Goal: Task Accomplishment & Management: Manage account settings

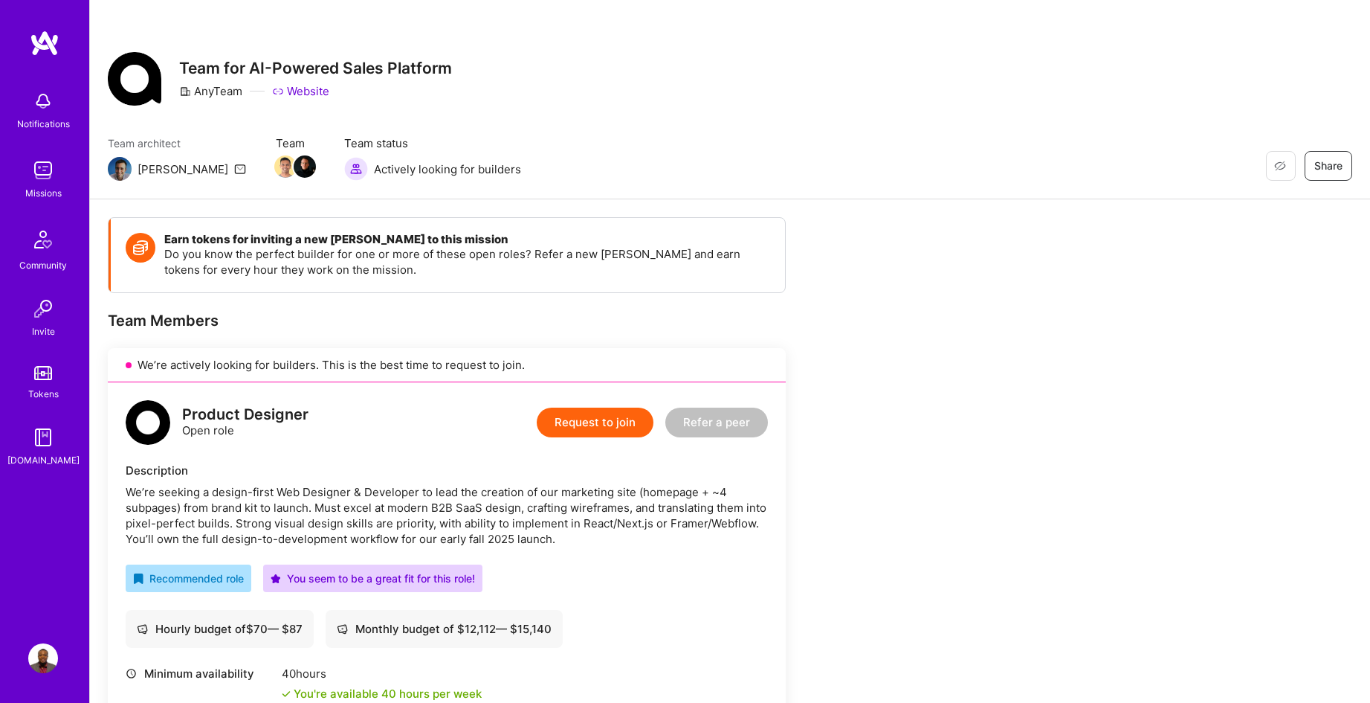
scroll to position [174, 0]
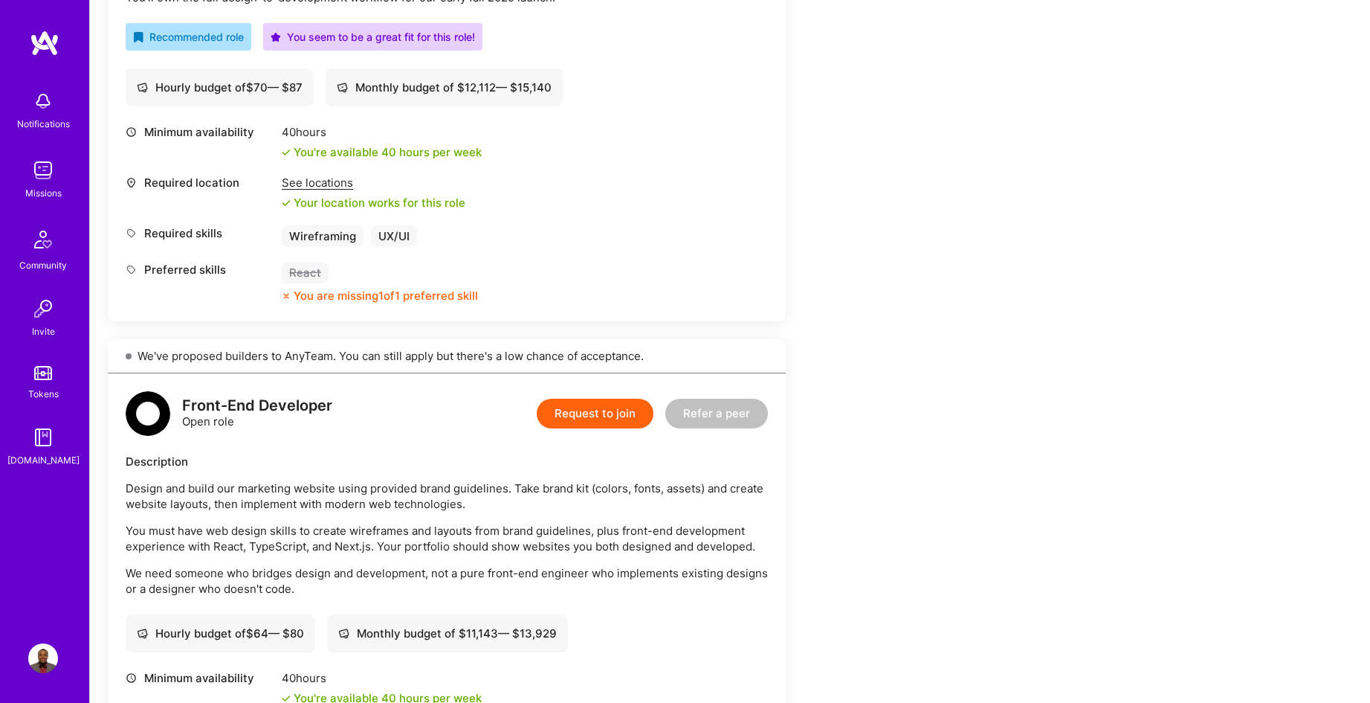
scroll to position [461, 0]
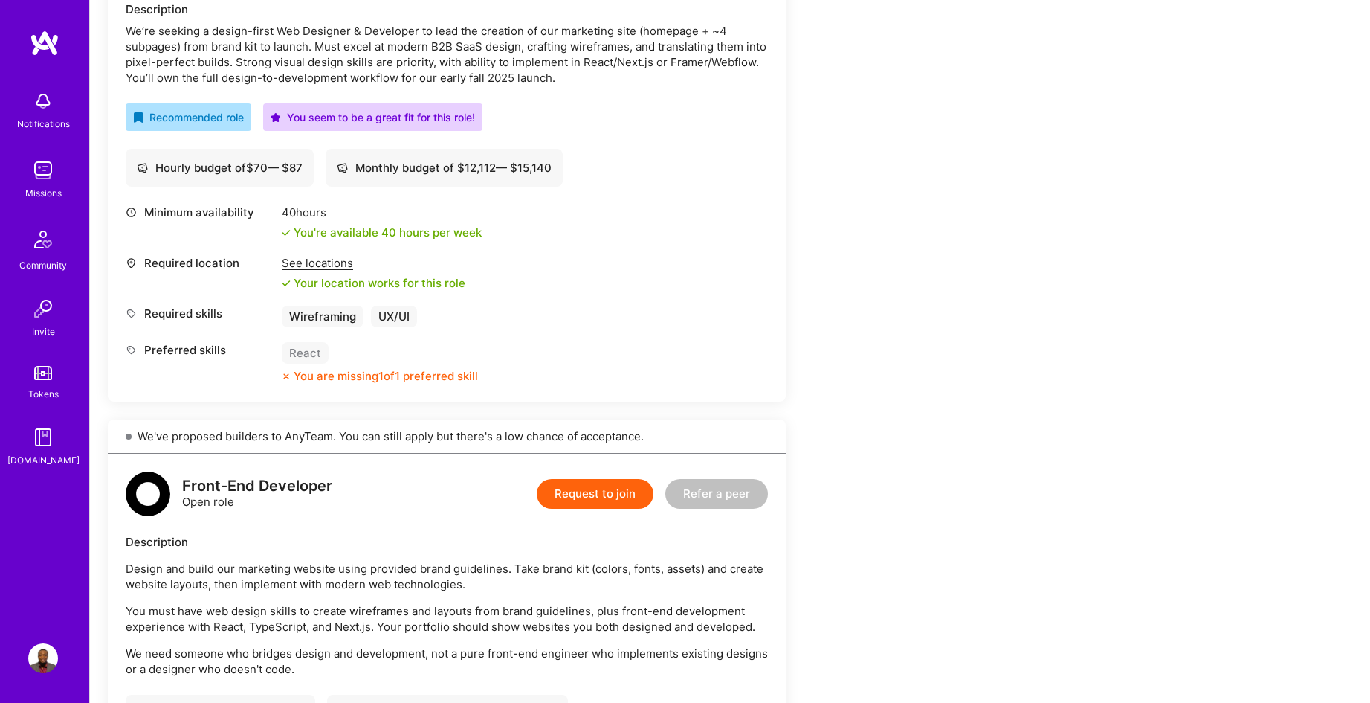
click at [49, 662] on img at bounding box center [43, 658] width 30 height 30
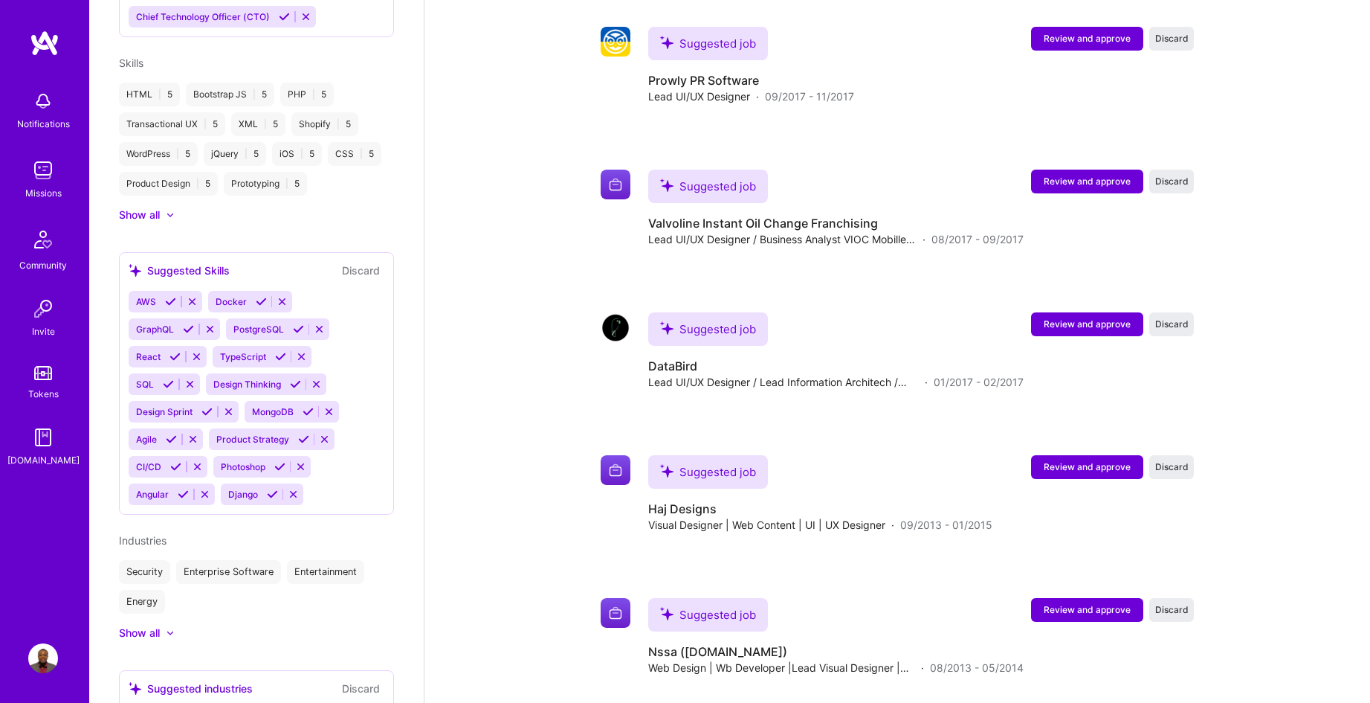
scroll to position [1304, 0]
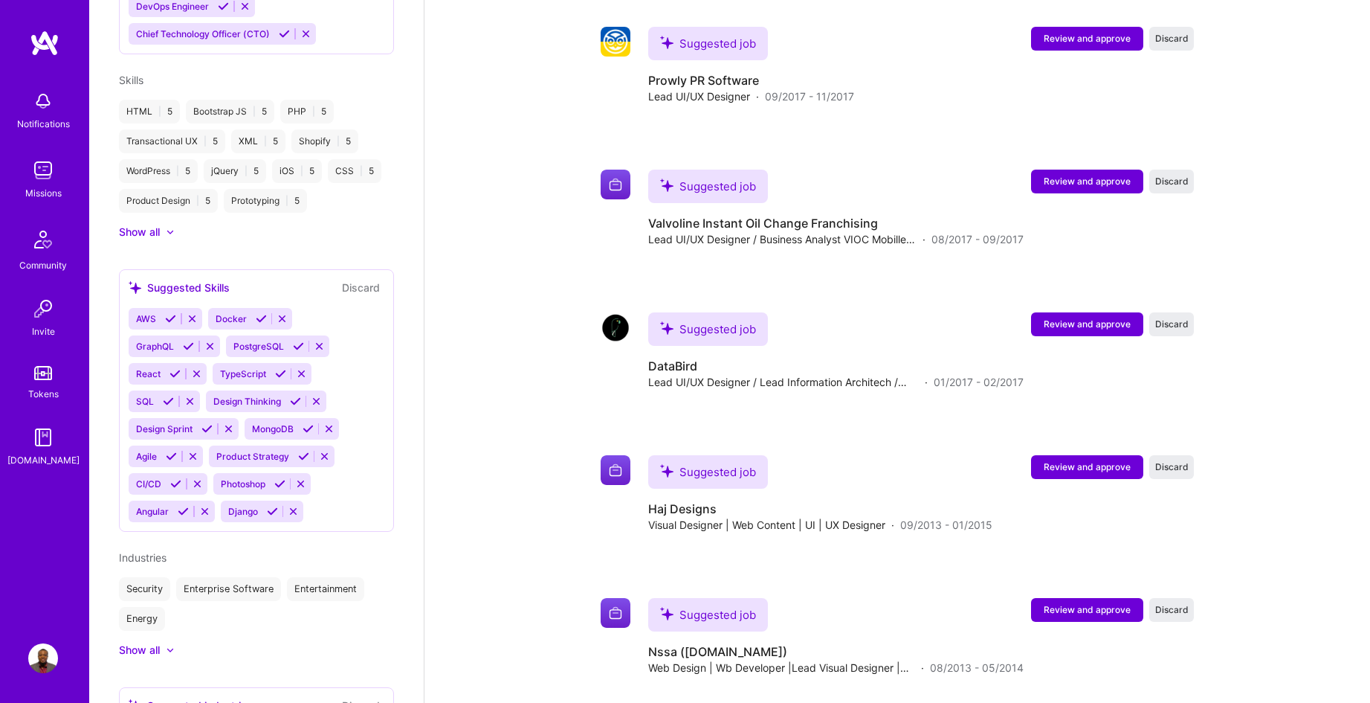
click at [157, 239] on div "Show all" at bounding box center [139, 232] width 41 height 15
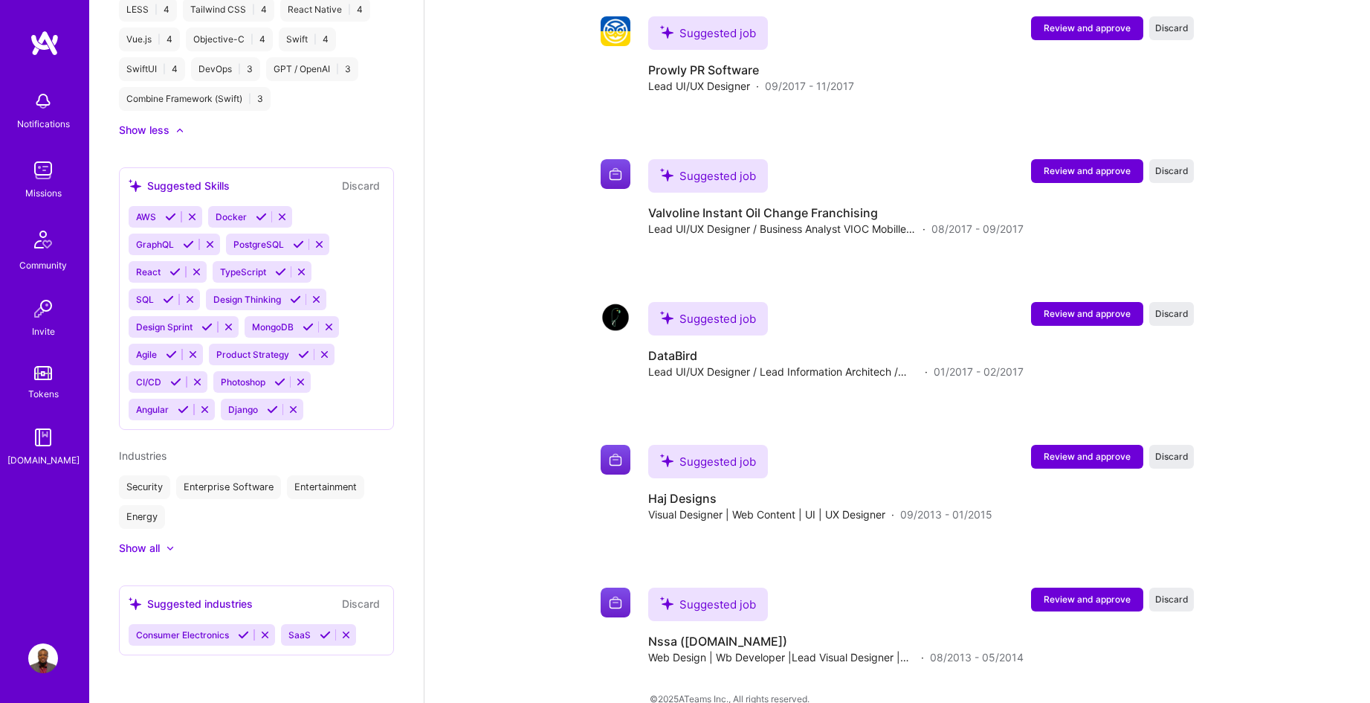
scroll to position [3108, 0]
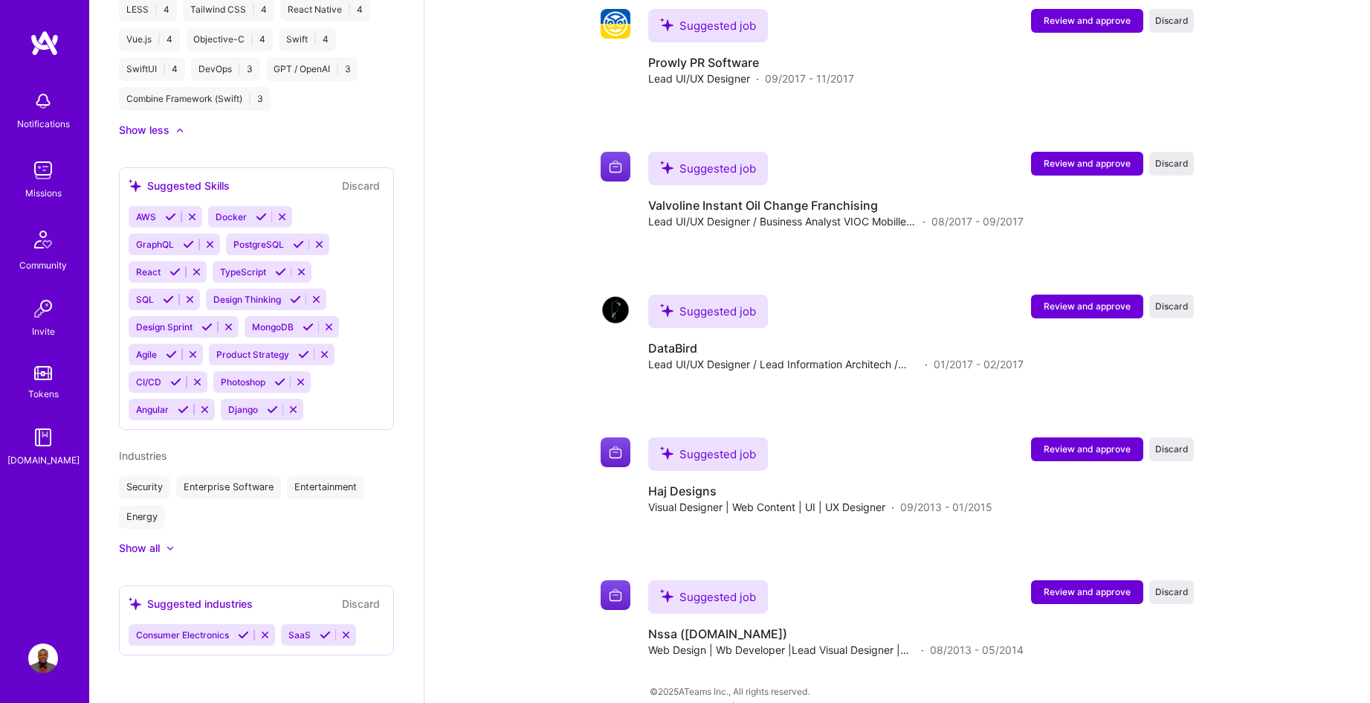
click at [146, 215] on span "AWS" at bounding box center [146, 216] width 20 height 11
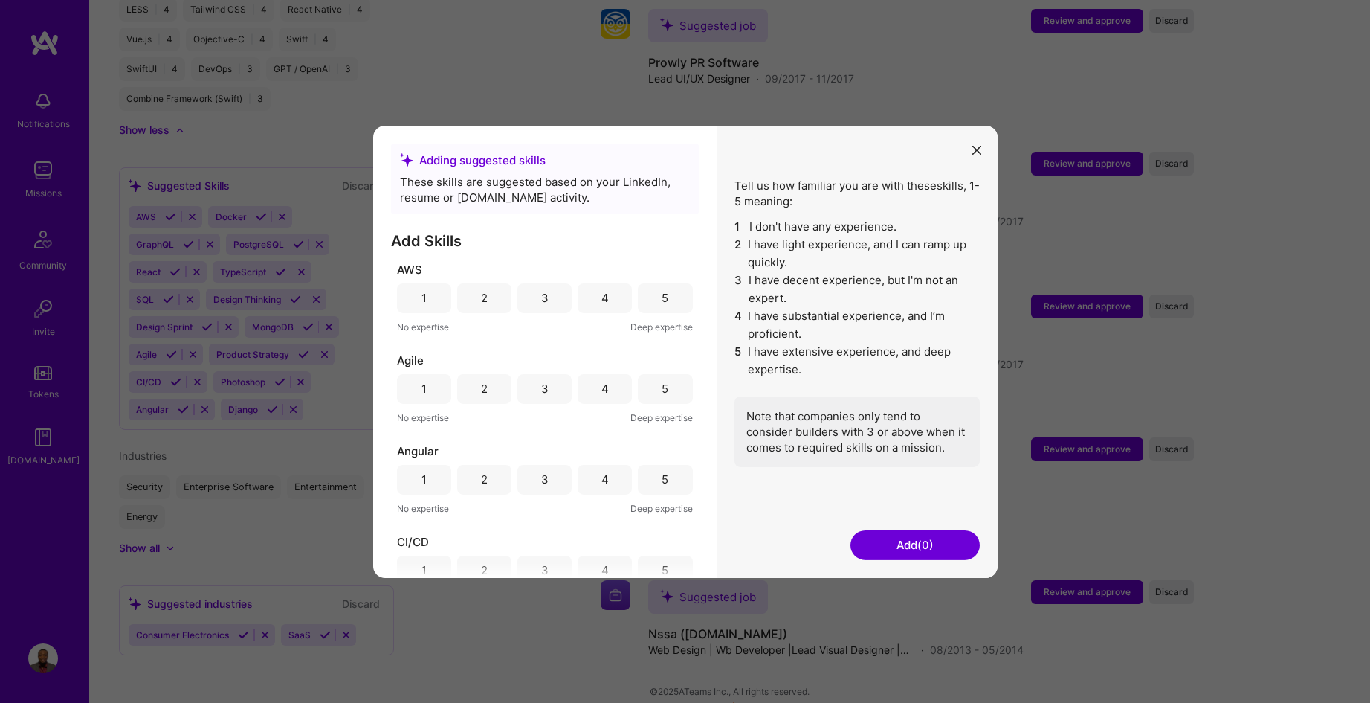
scroll to position [3112, 0]
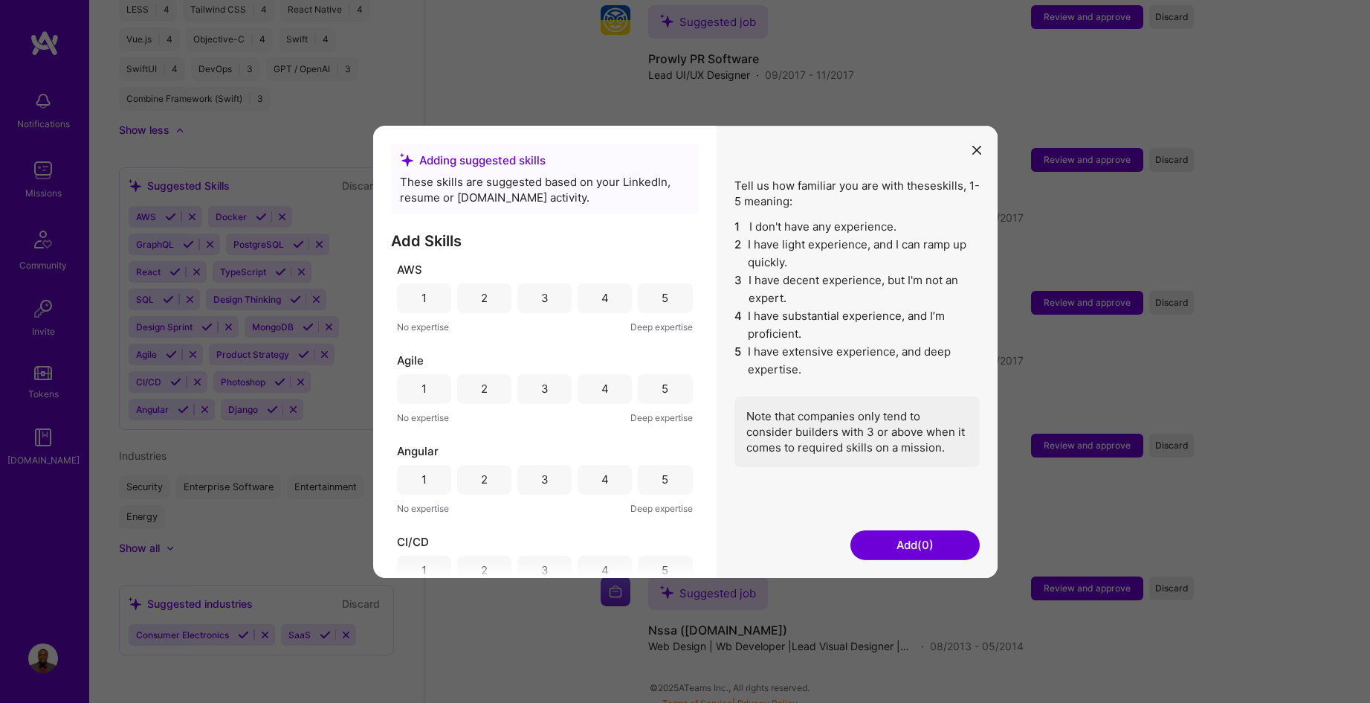
click at [541, 299] on div "3" at bounding box center [544, 298] width 7 height 16
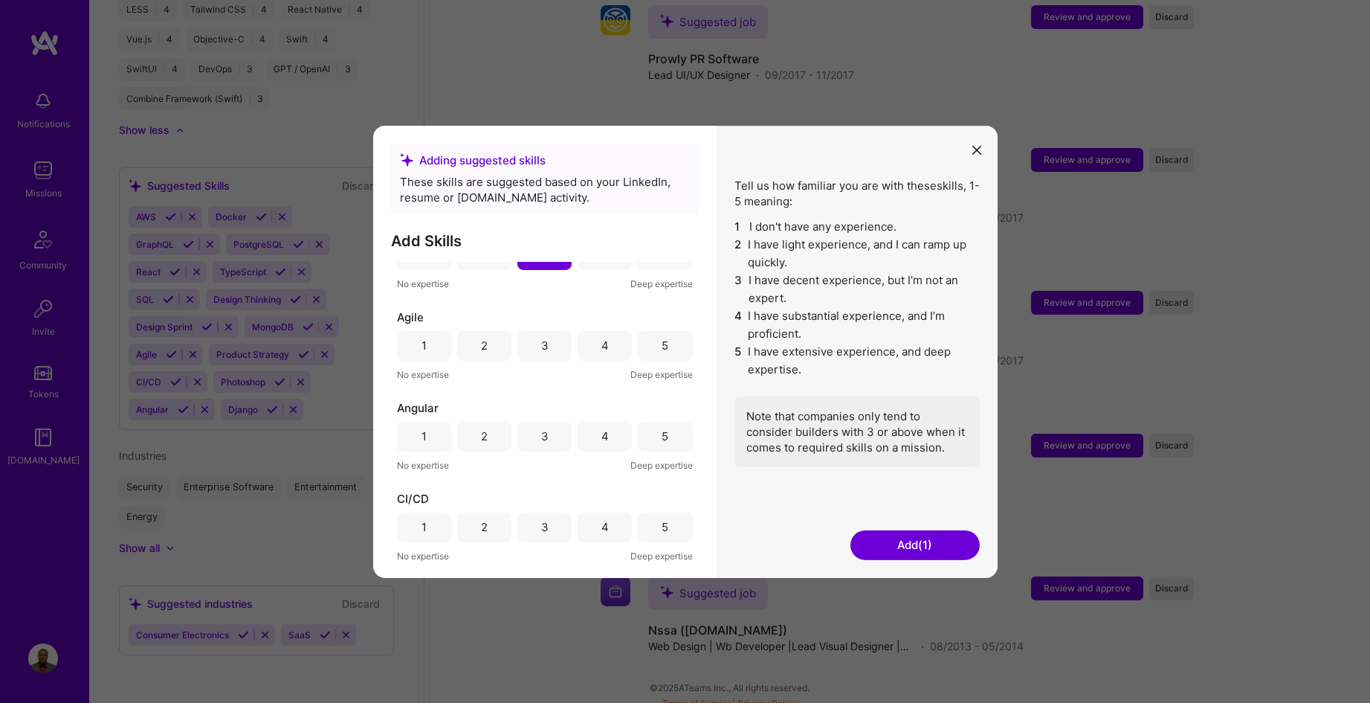
scroll to position [25, 0]
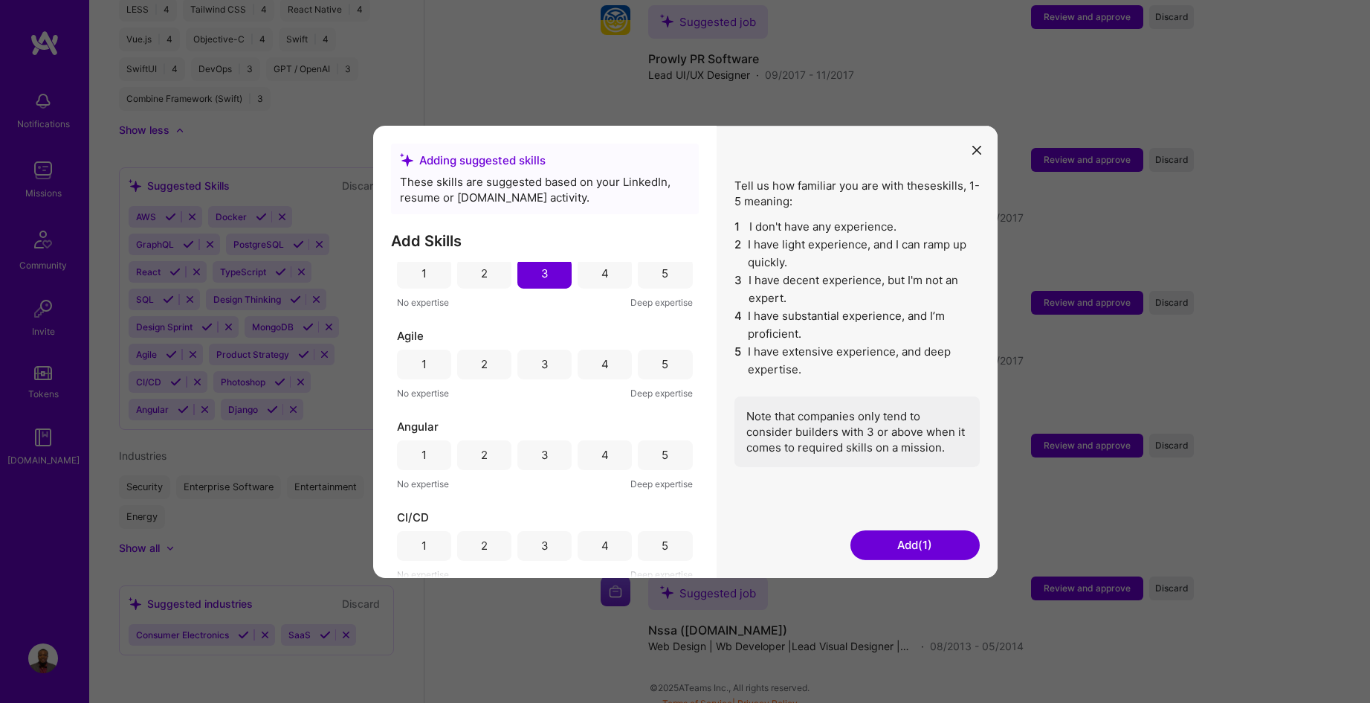
click at [601, 266] on div "4" at bounding box center [604, 273] width 7 height 16
click at [652, 361] on div "5" at bounding box center [665, 360] width 54 height 30
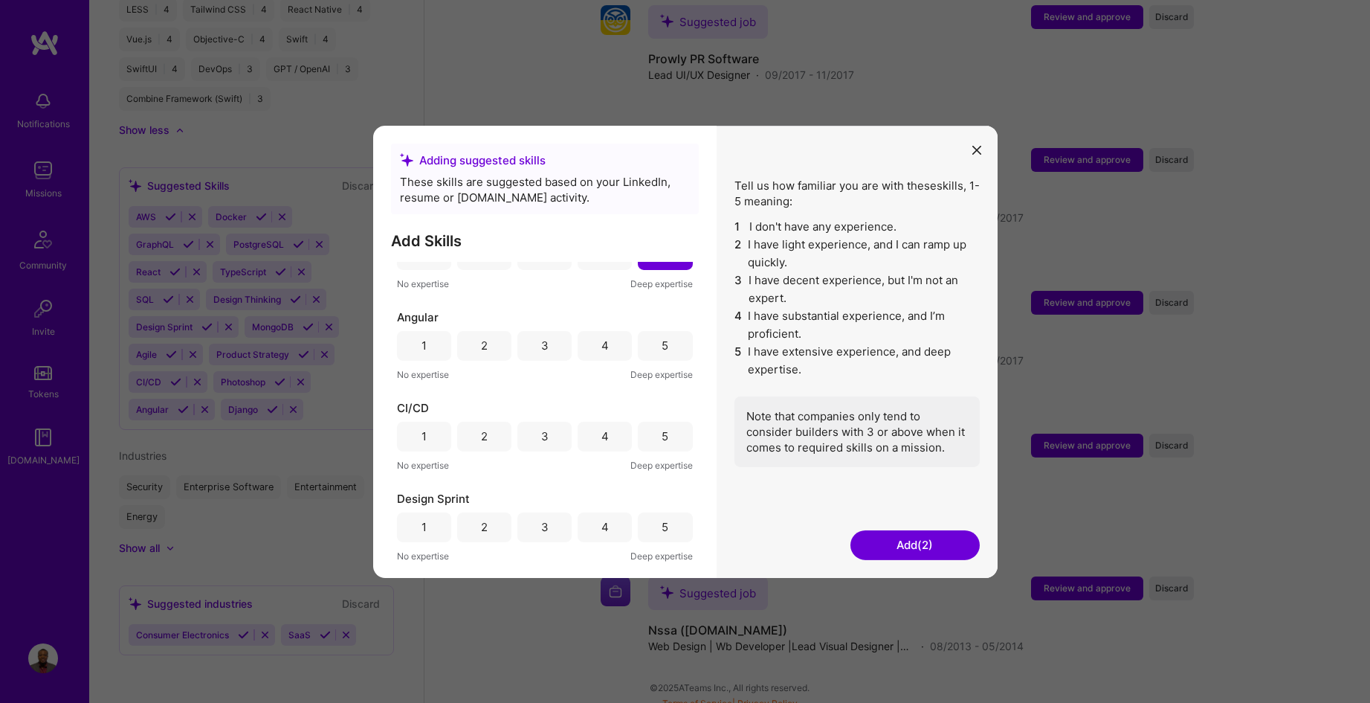
scroll to position [136, 0]
click at [592, 343] on div "4" at bounding box center [605, 343] width 54 height 30
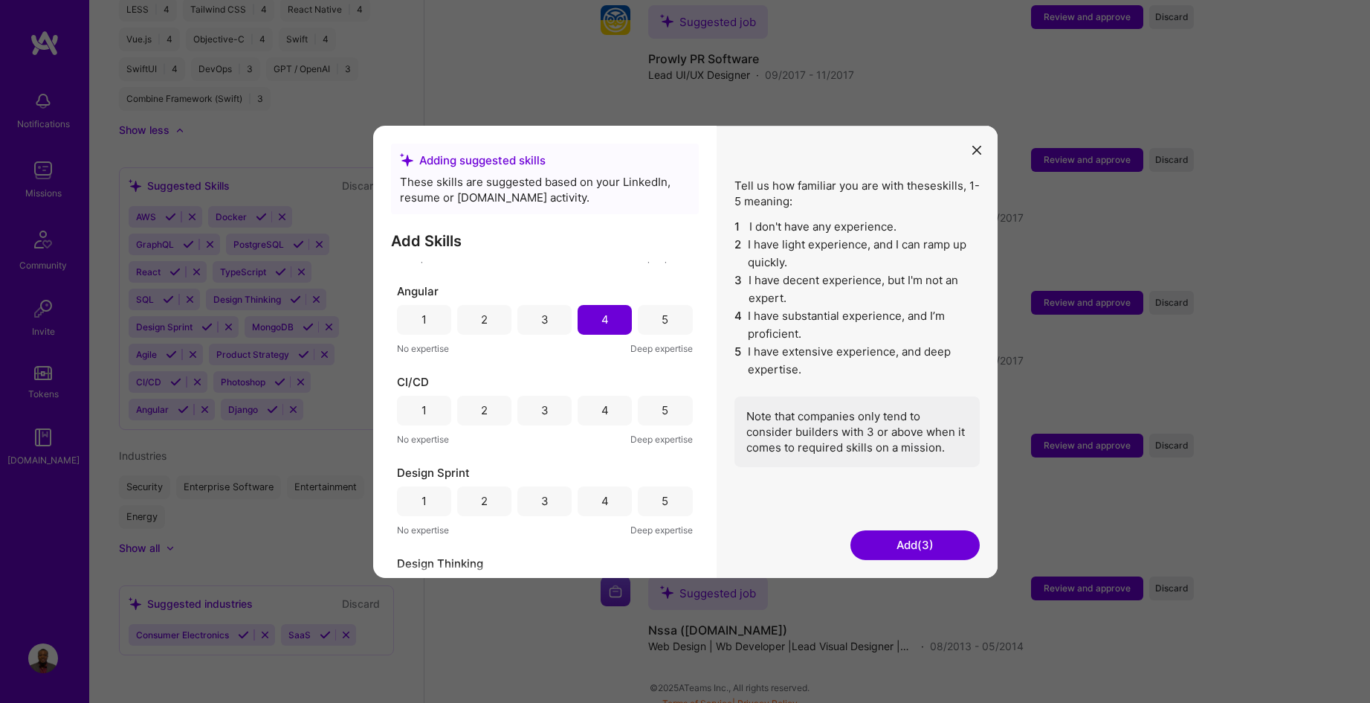
scroll to position [161, 0]
click at [662, 492] on div "5" at bounding box center [665, 500] width 7 height 16
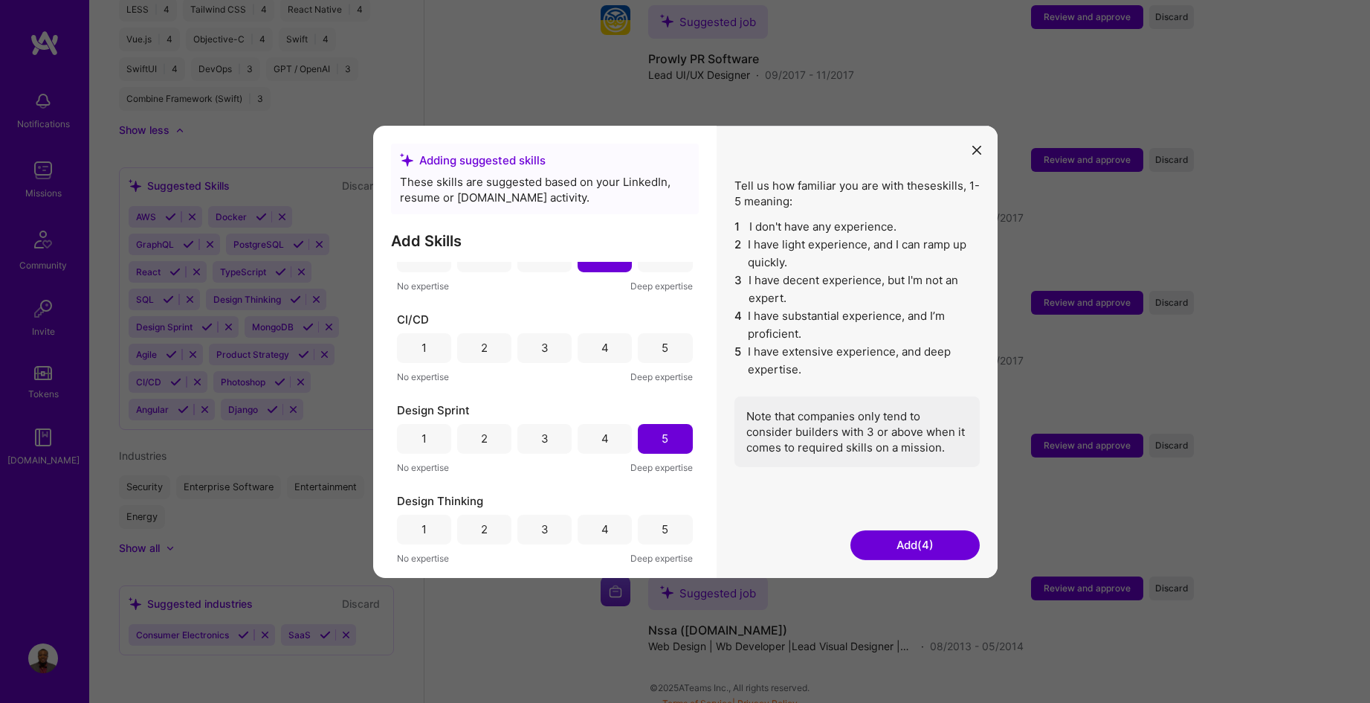
click at [662, 343] on div "5" at bounding box center [665, 348] width 7 height 16
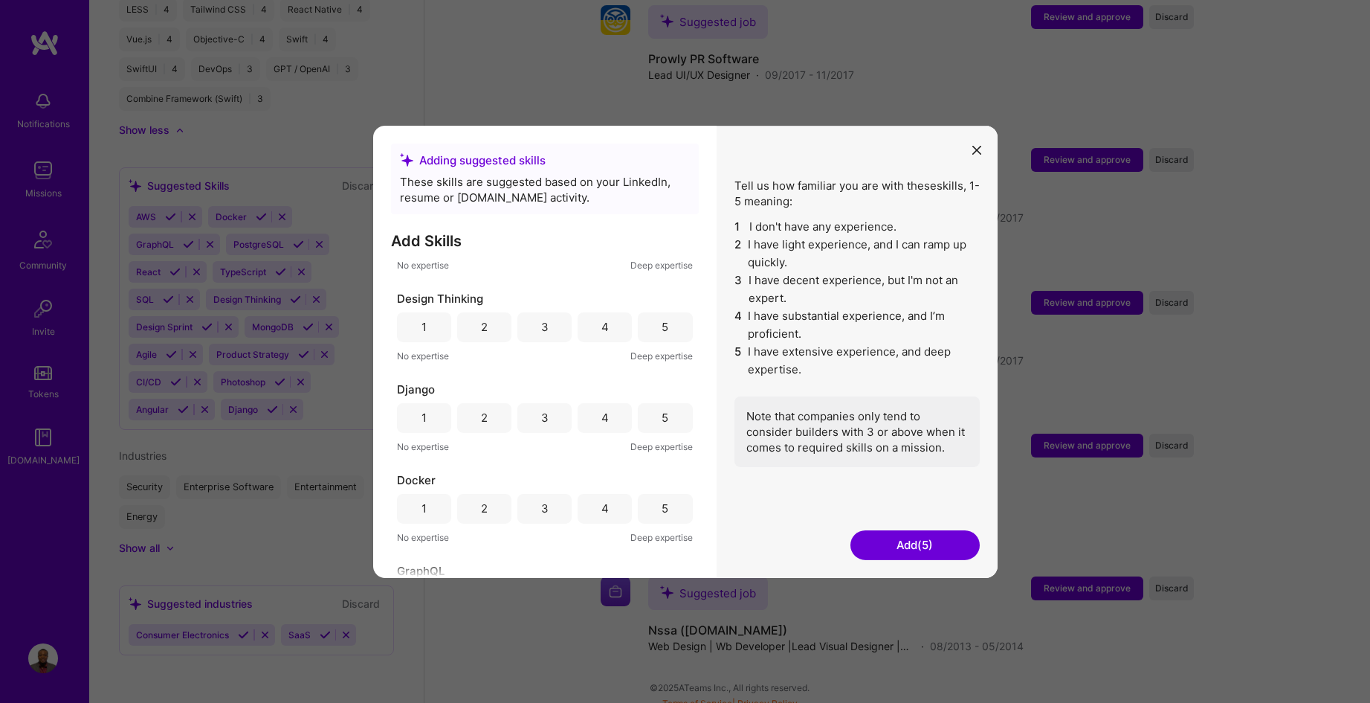
click at [662, 329] on div "5" at bounding box center [665, 327] width 7 height 16
click at [611, 425] on div "4" at bounding box center [605, 422] width 54 height 30
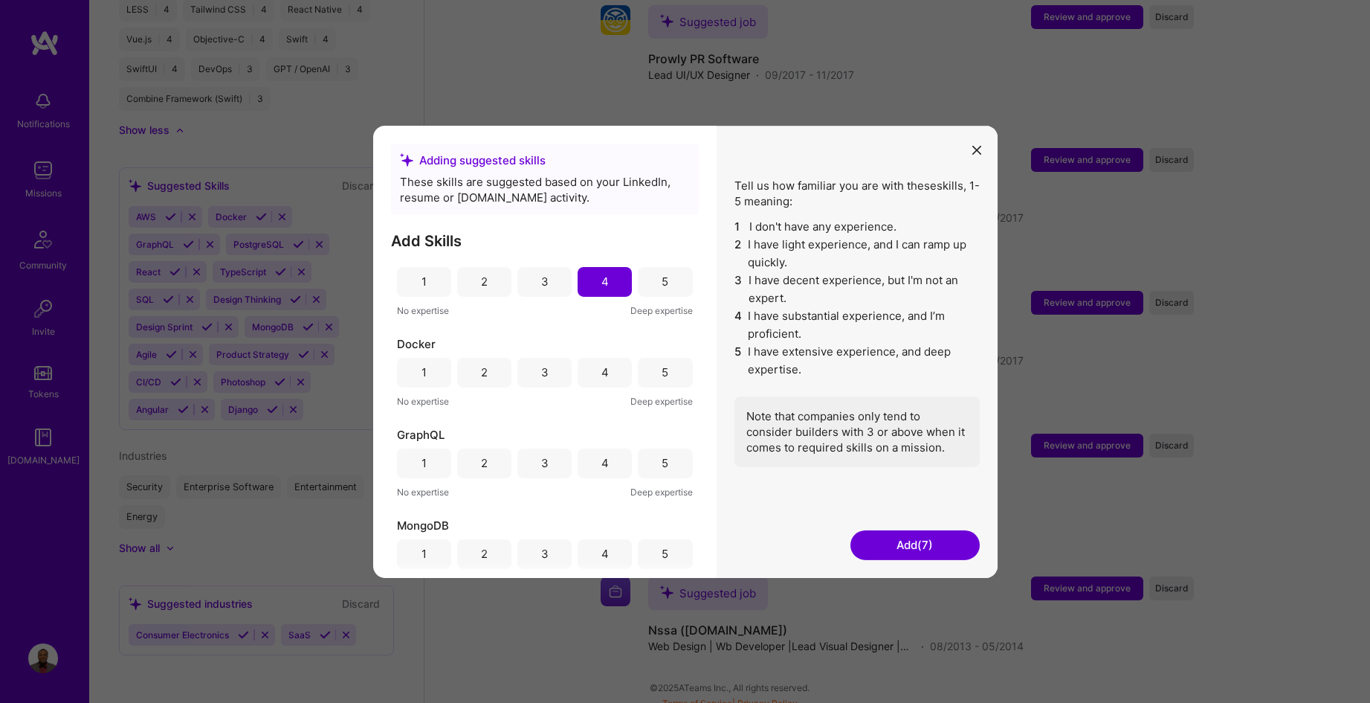
scroll to position [610, 0]
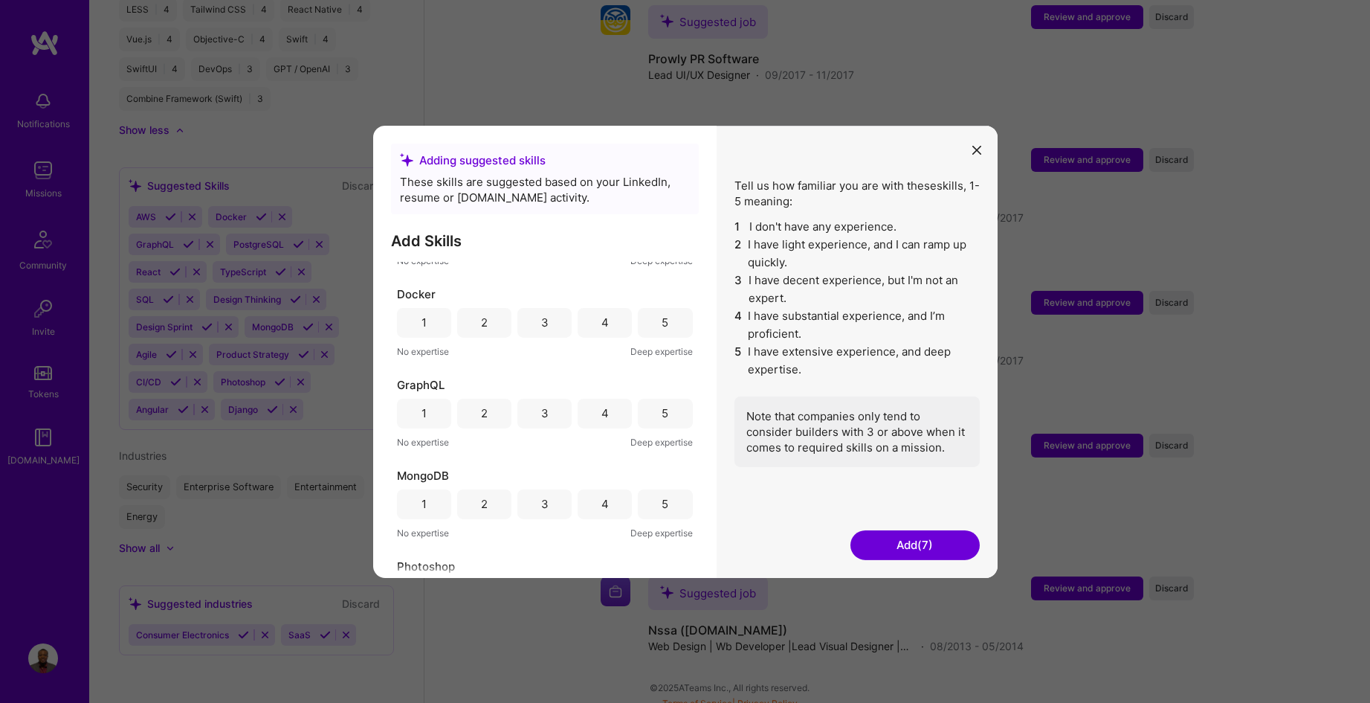
click at [607, 338] on div "Docker 1 2 3 4 5 No expertise Deep expertise" at bounding box center [545, 321] width 296 height 73
click at [606, 324] on div "4" at bounding box center [605, 322] width 54 height 30
click at [607, 413] on div "4" at bounding box center [605, 413] width 54 height 30
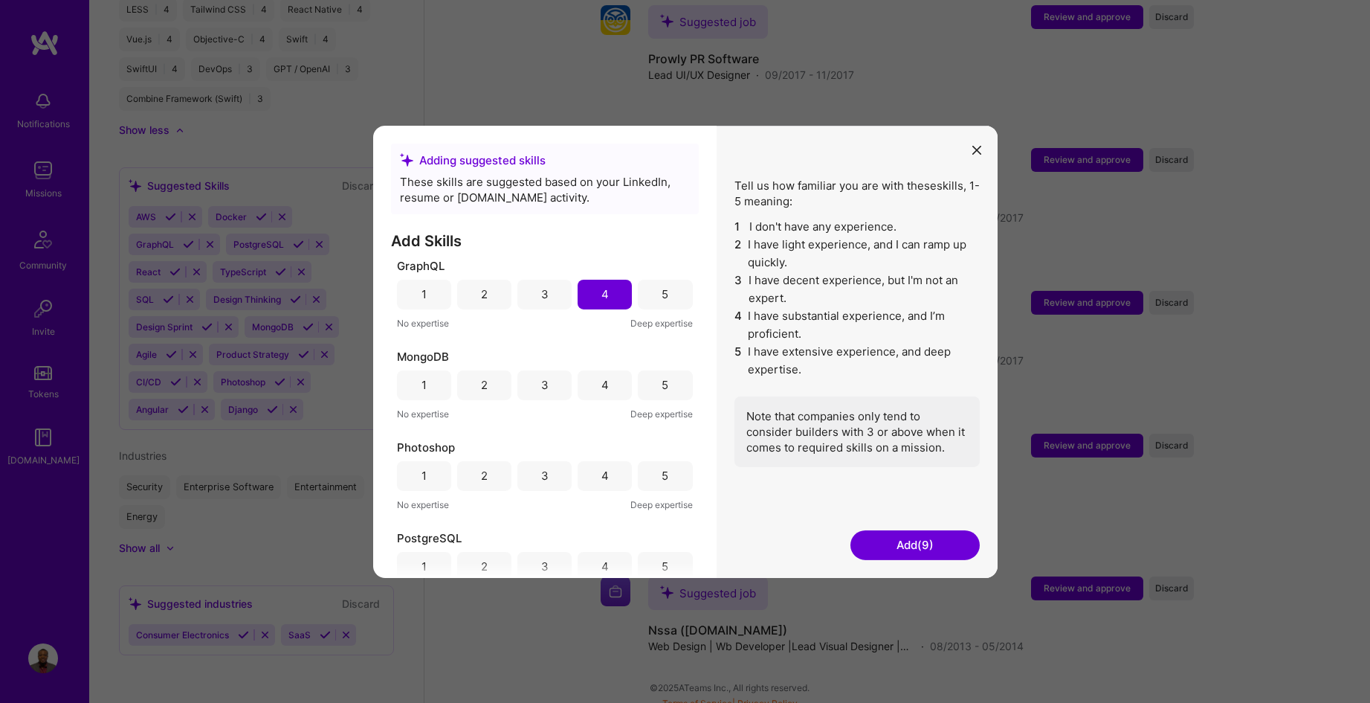
scroll to position [710, 0]
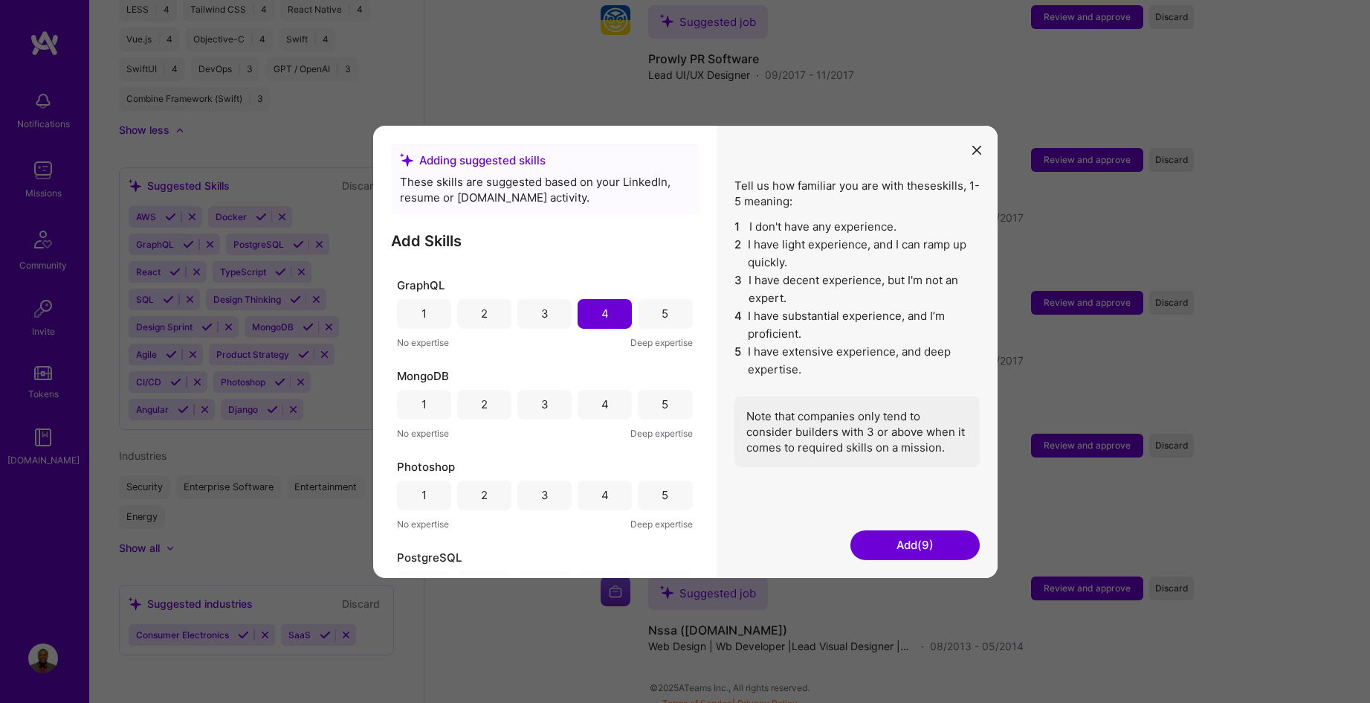
click at [601, 400] on div "4" at bounding box center [604, 404] width 7 height 16
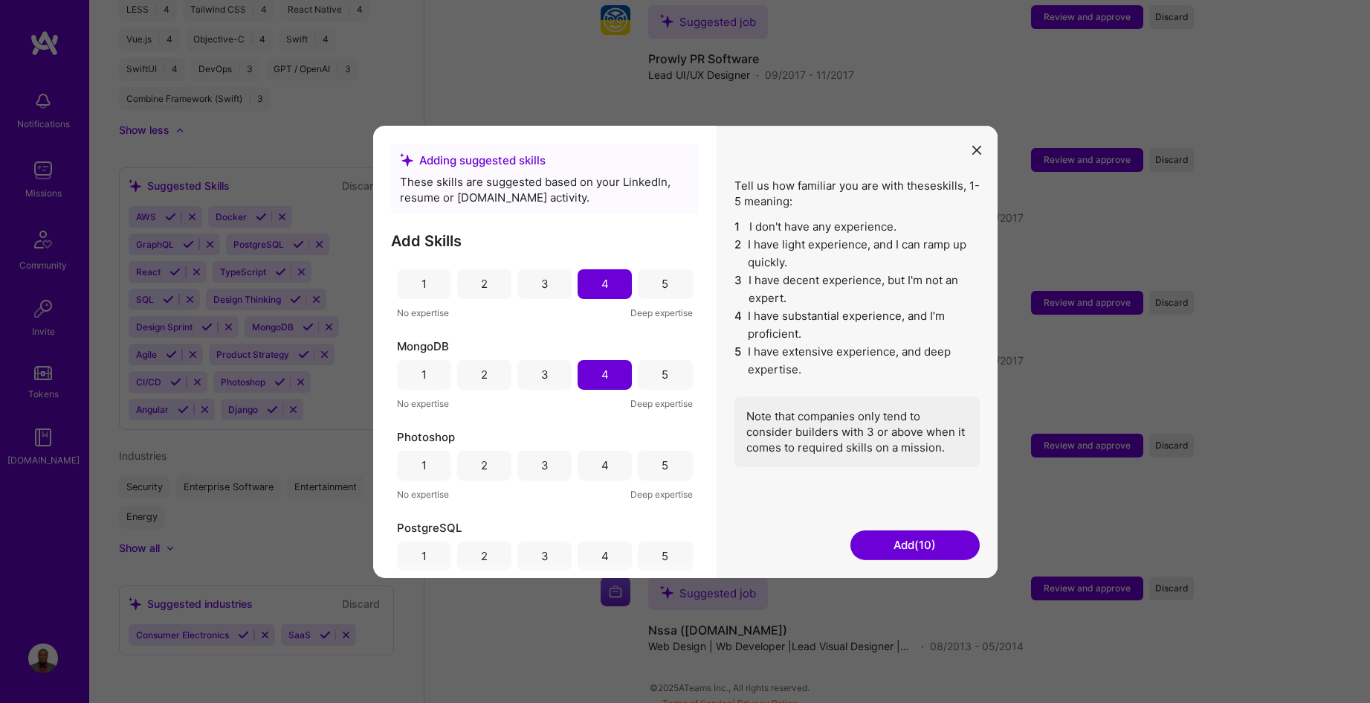
click at [662, 459] on div "5" at bounding box center [665, 465] width 7 height 16
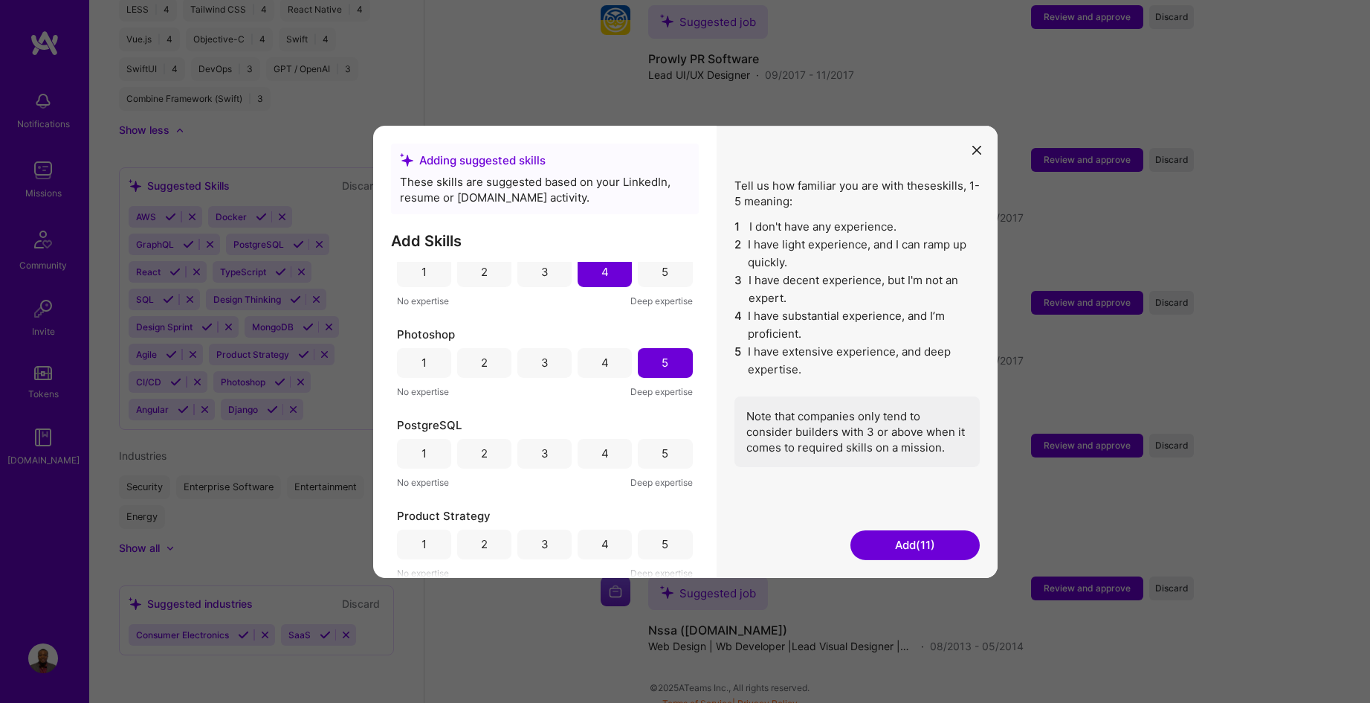
scroll to position [988, 0]
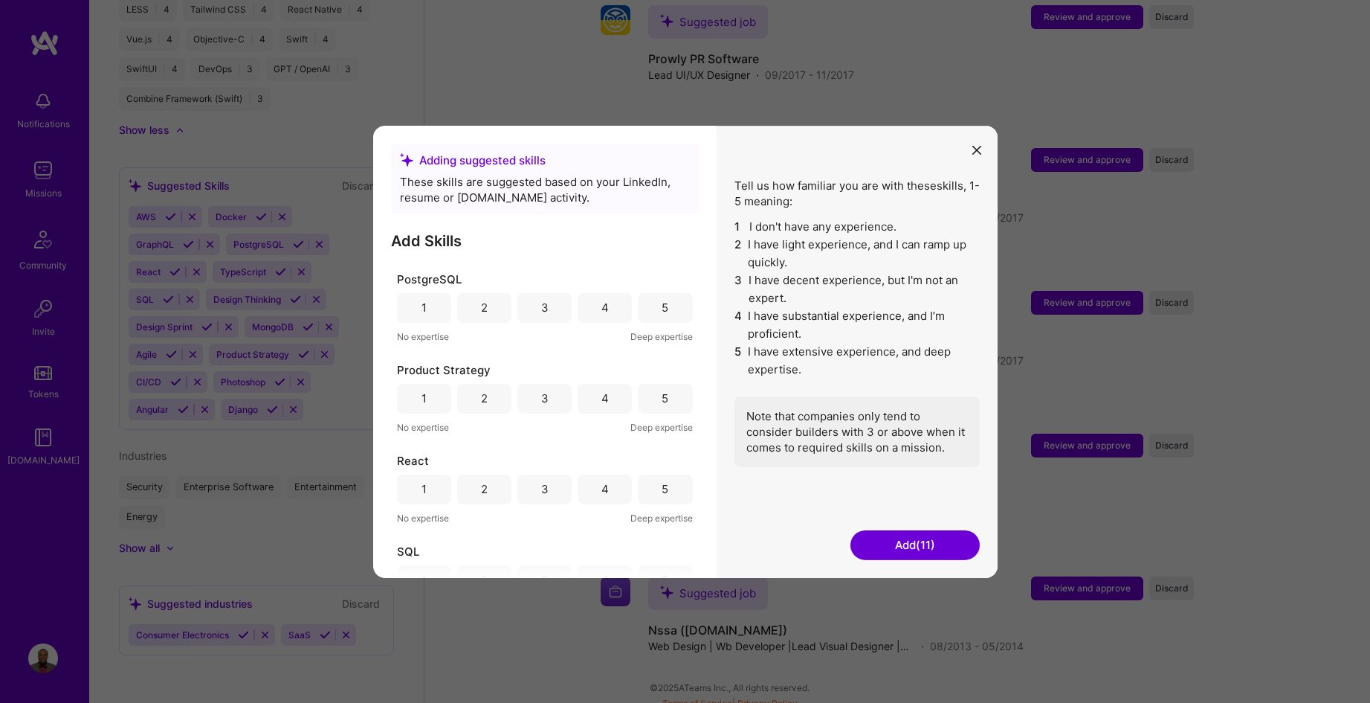
click at [651, 401] on div "5" at bounding box center [665, 398] width 54 height 30
click at [665, 486] on div "5" at bounding box center [665, 489] width 54 height 30
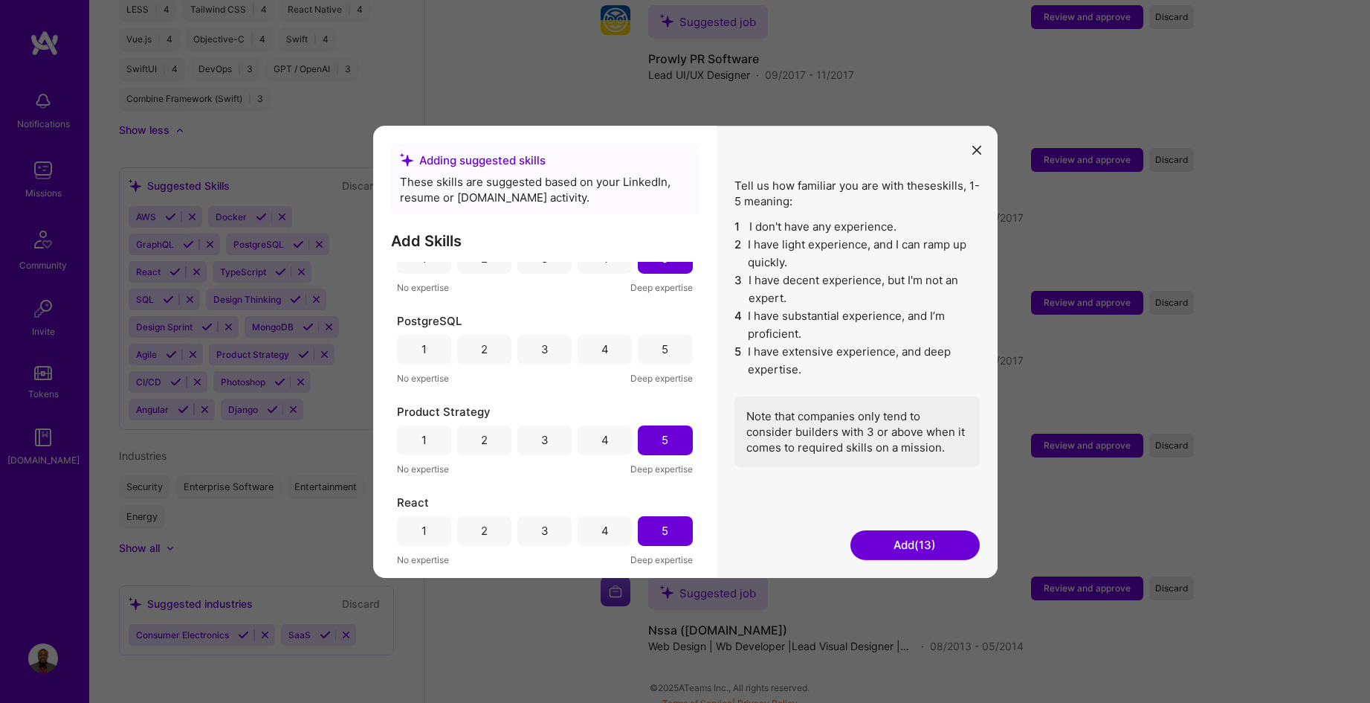
scroll to position [943, 0]
click at [920, 550] on button "Add (13)" at bounding box center [915, 545] width 129 height 30
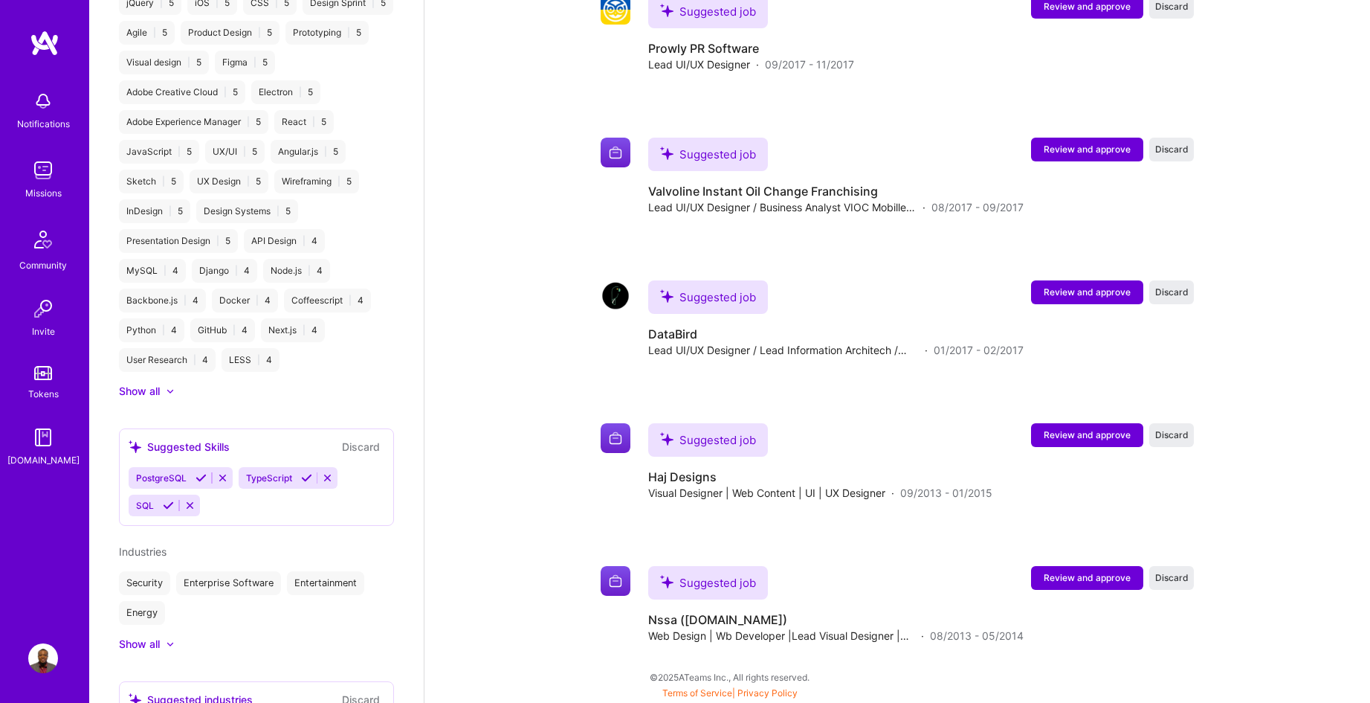
scroll to position [1647, 0]
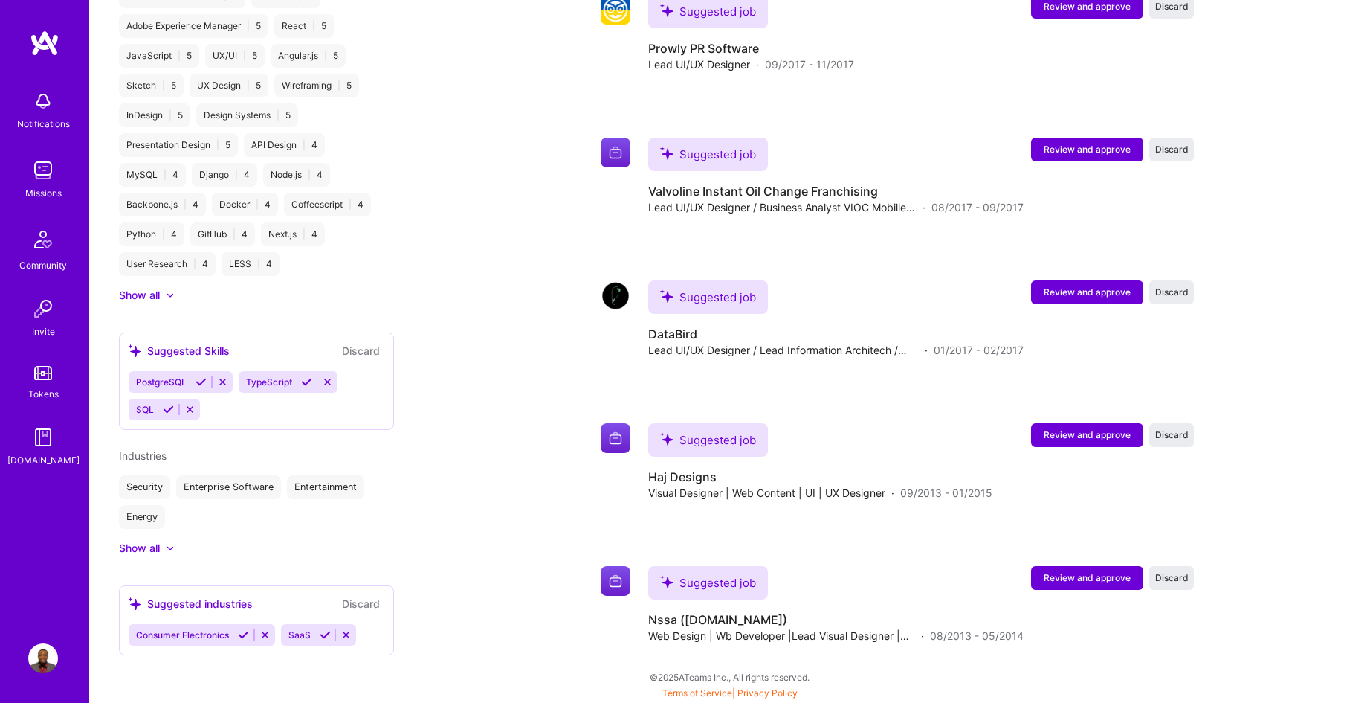
click at [291, 607] on div "Suggested industries Discard" at bounding box center [257, 603] width 256 height 17
click at [300, 636] on span "SaaS" at bounding box center [299, 634] width 22 height 11
click at [158, 550] on div "Show all" at bounding box center [139, 547] width 41 height 15
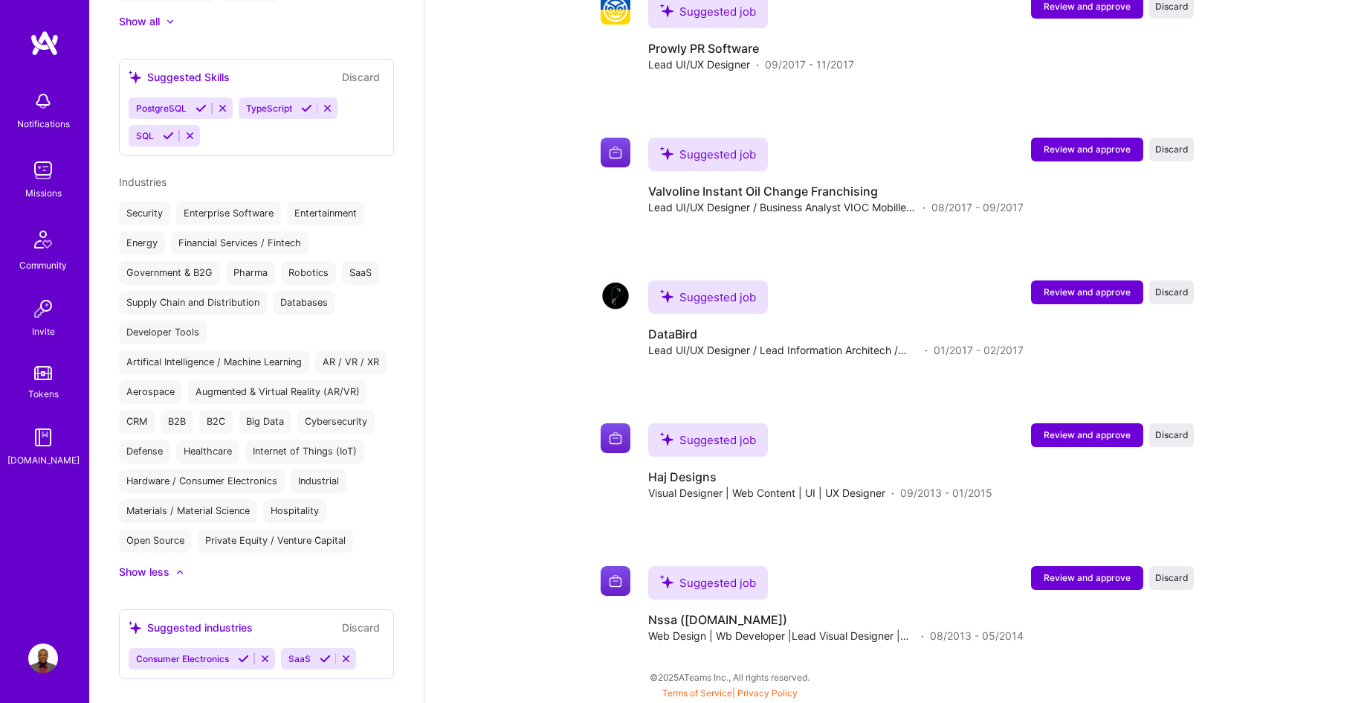
scroll to position [1974, 0]
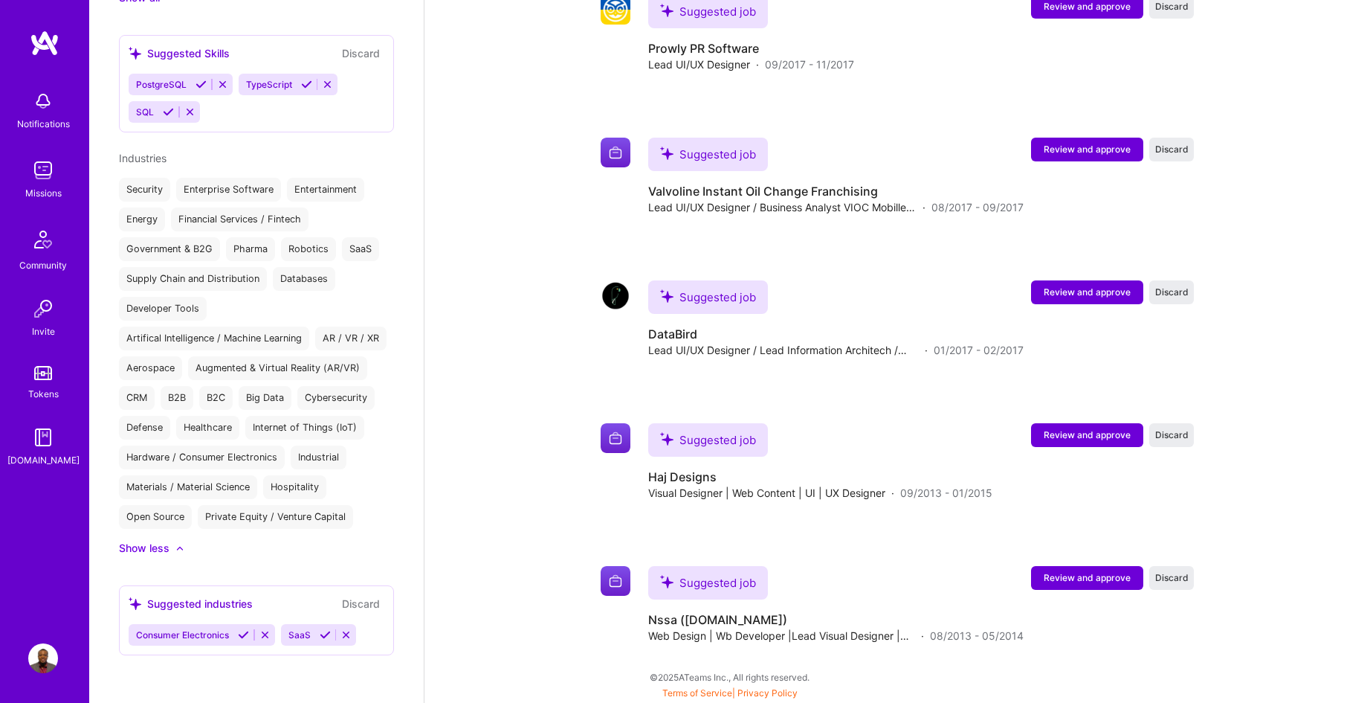
click at [218, 640] on div "Consumer Electronics" at bounding box center [181, 635] width 105 height 22
click at [304, 633] on span "SaaS" at bounding box center [299, 634] width 22 height 11
click at [230, 604] on div "Suggested industries" at bounding box center [191, 604] width 124 height 16
click at [137, 604] on icon at bounding box center [135, 603] width 13 height 13
click at [304, 631] on span "SaaS" at bounding box center [299, 634] width 22 height 11
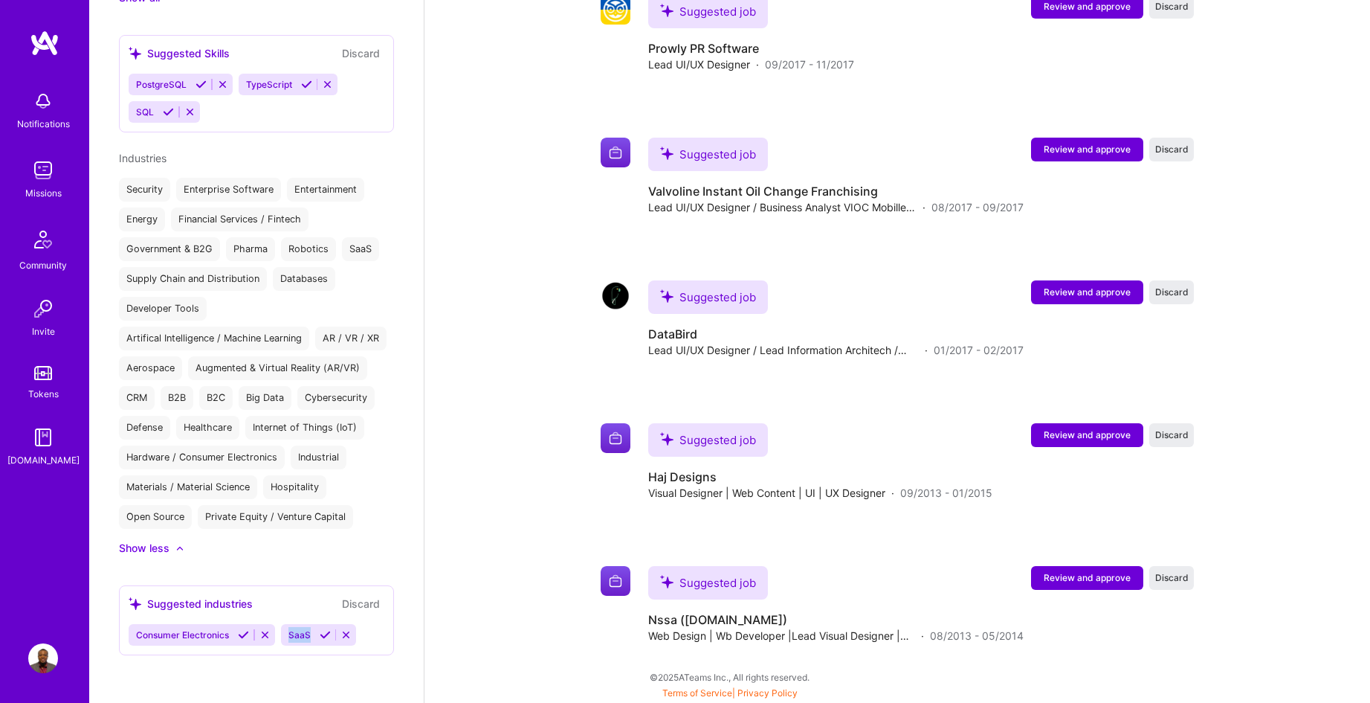
drag, startPoint x: 304, startPoint y: 631, endPoint x: 330, endPoint y: 638, distance: 26.9
click at [306, 631] on span "SaaS" at bounding box center [299, 634] width 22 height 11
click at [330, 638] on button at bounding box center [325, 634] width 20 height 13
click at [158, 546] on div "Show all" at bounding box center [139, 547] width 41 height 15
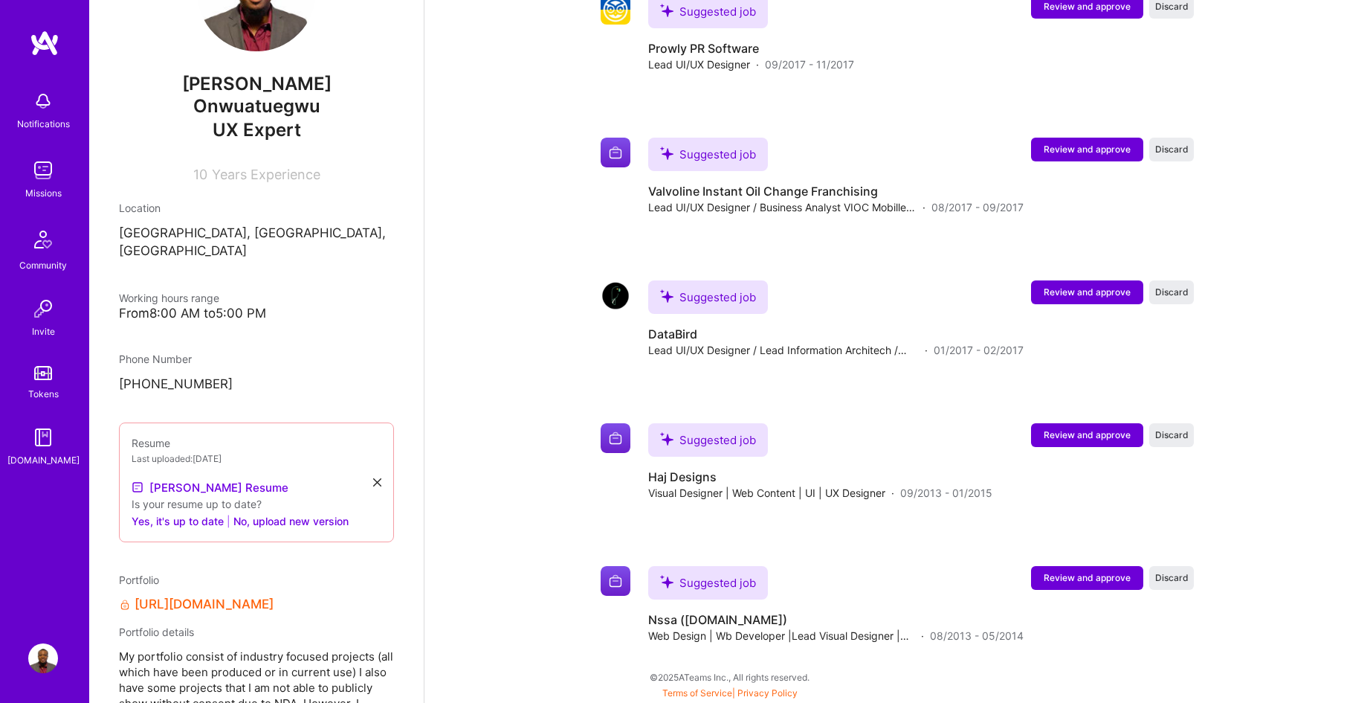
scroll to position [100, 0]
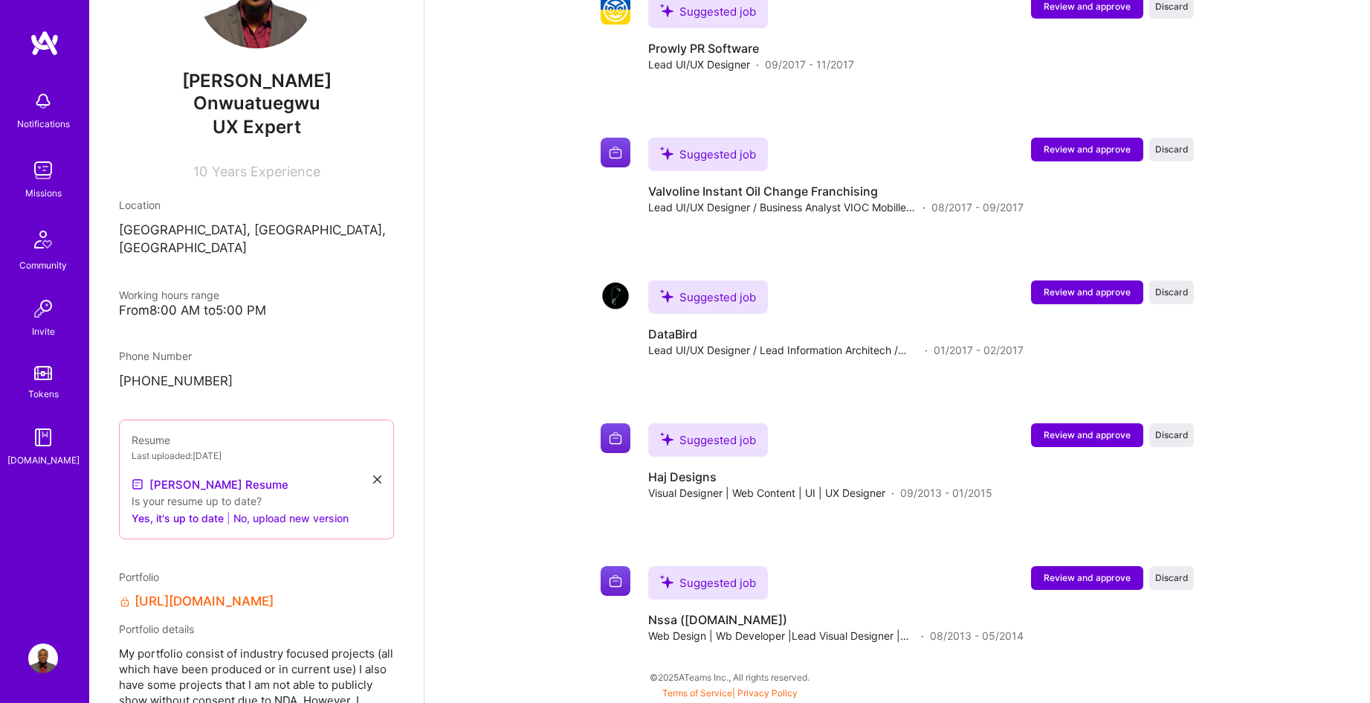
click at [266, 509] on button "No, upload new version" at bounding box center [290, 518] width 115 height 18
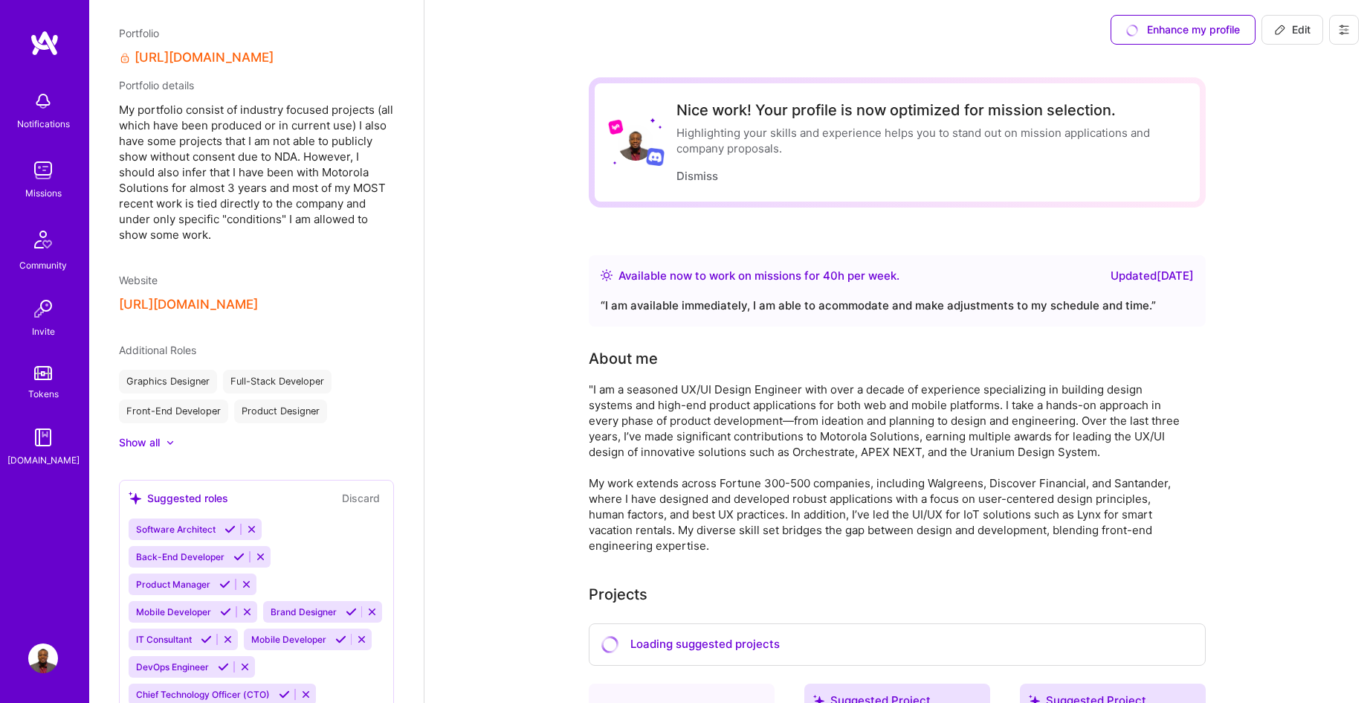
scroll to position [0, 0]
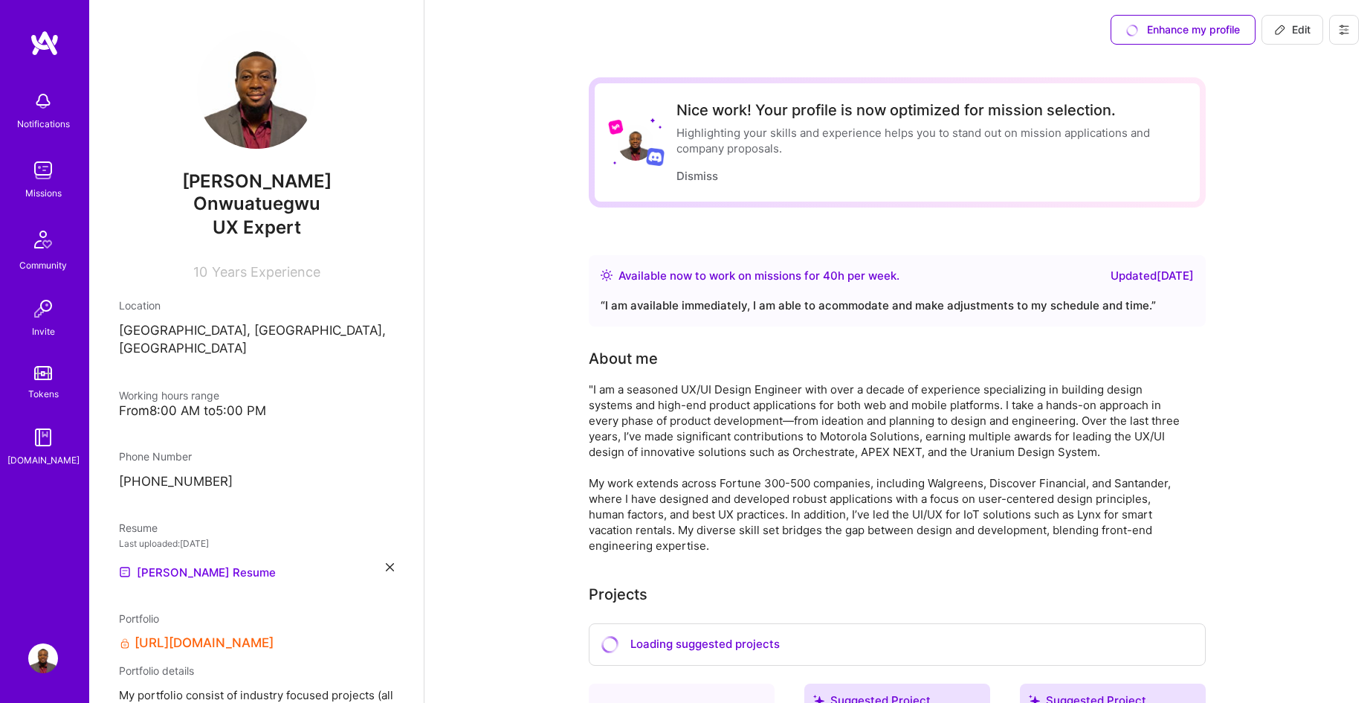
click at [1352, 36] on button at bounding box center [1344, 30] width 30 height 30
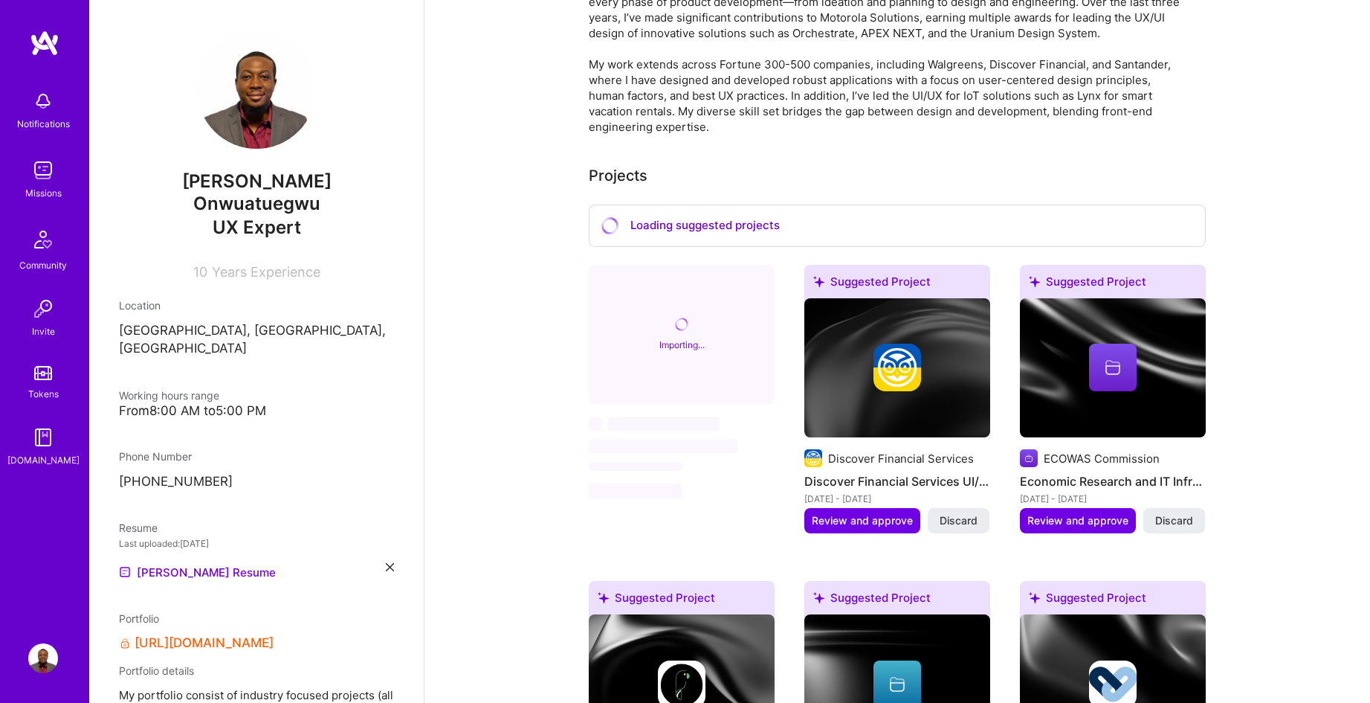
scroll to position [539, 0]
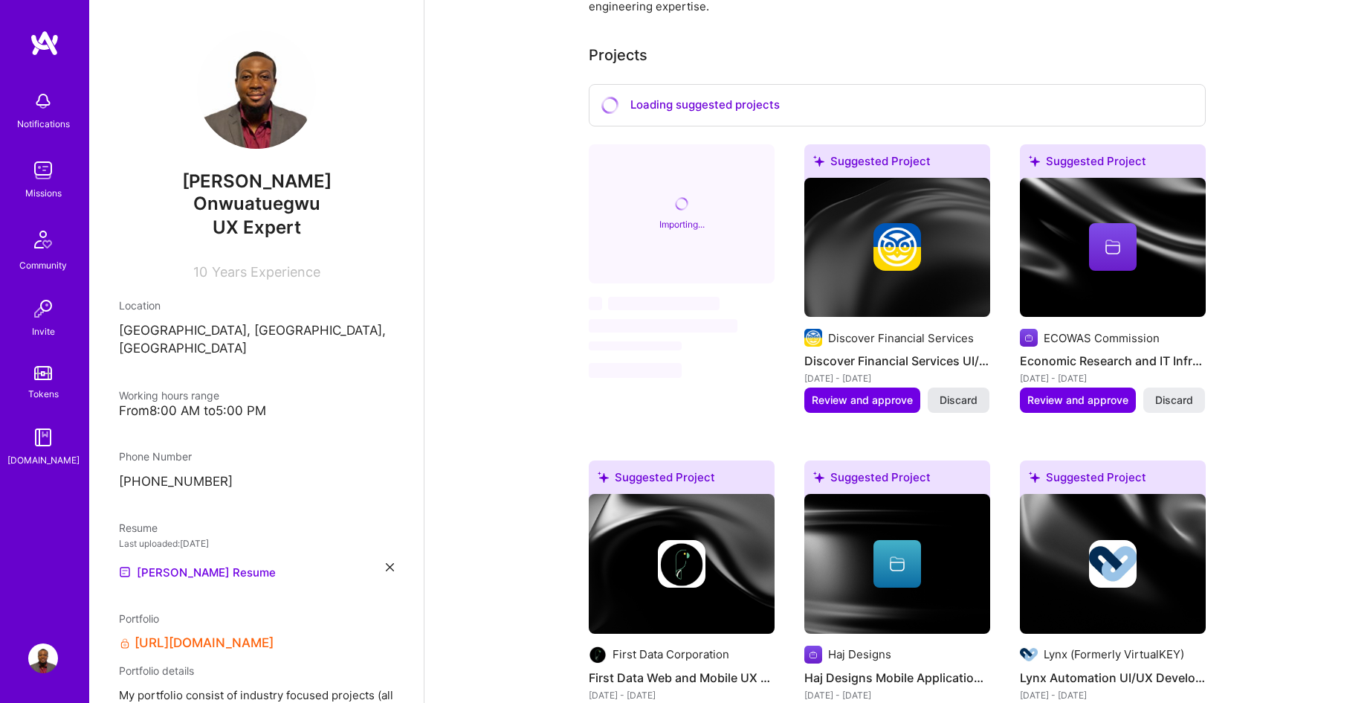
click at [971, 398] on span "Discard" at bounding box center [959, 400] width 38 height 15
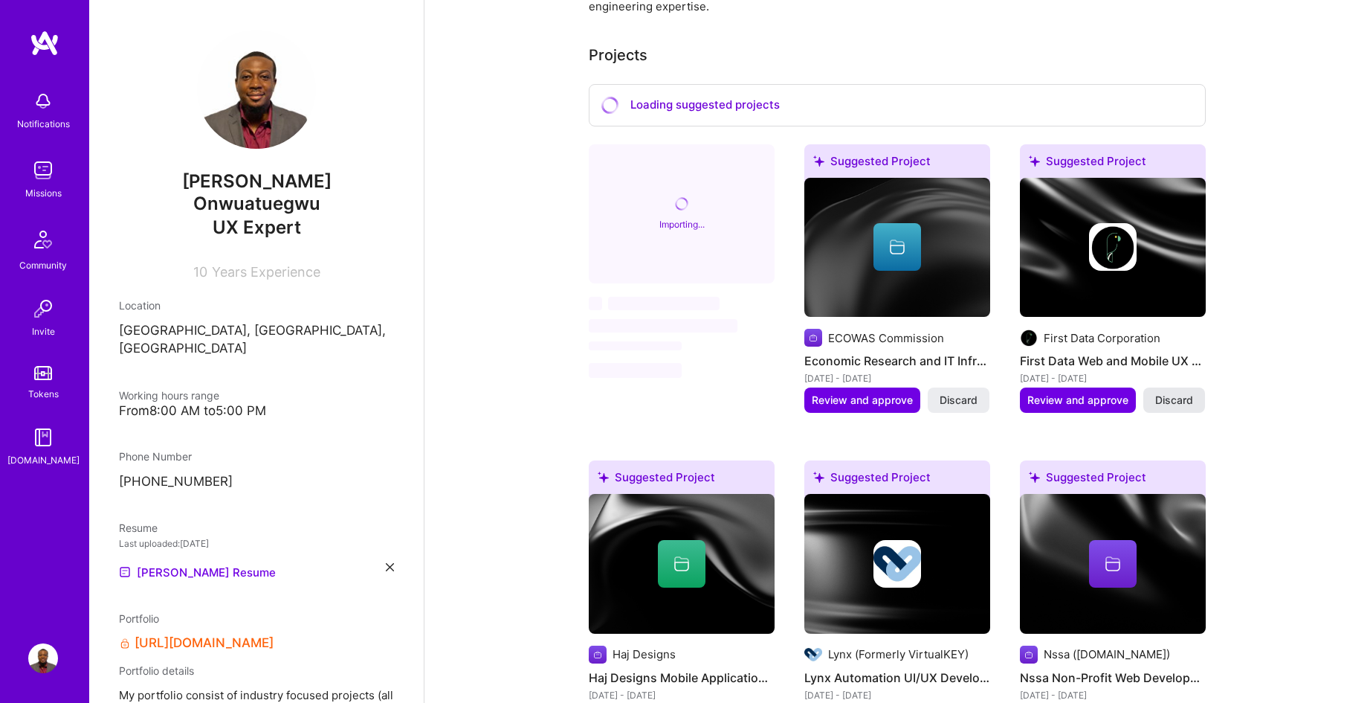
click at [1175, 397] on span "Discard" at bounding box center [1174, 400] width 38 height 15
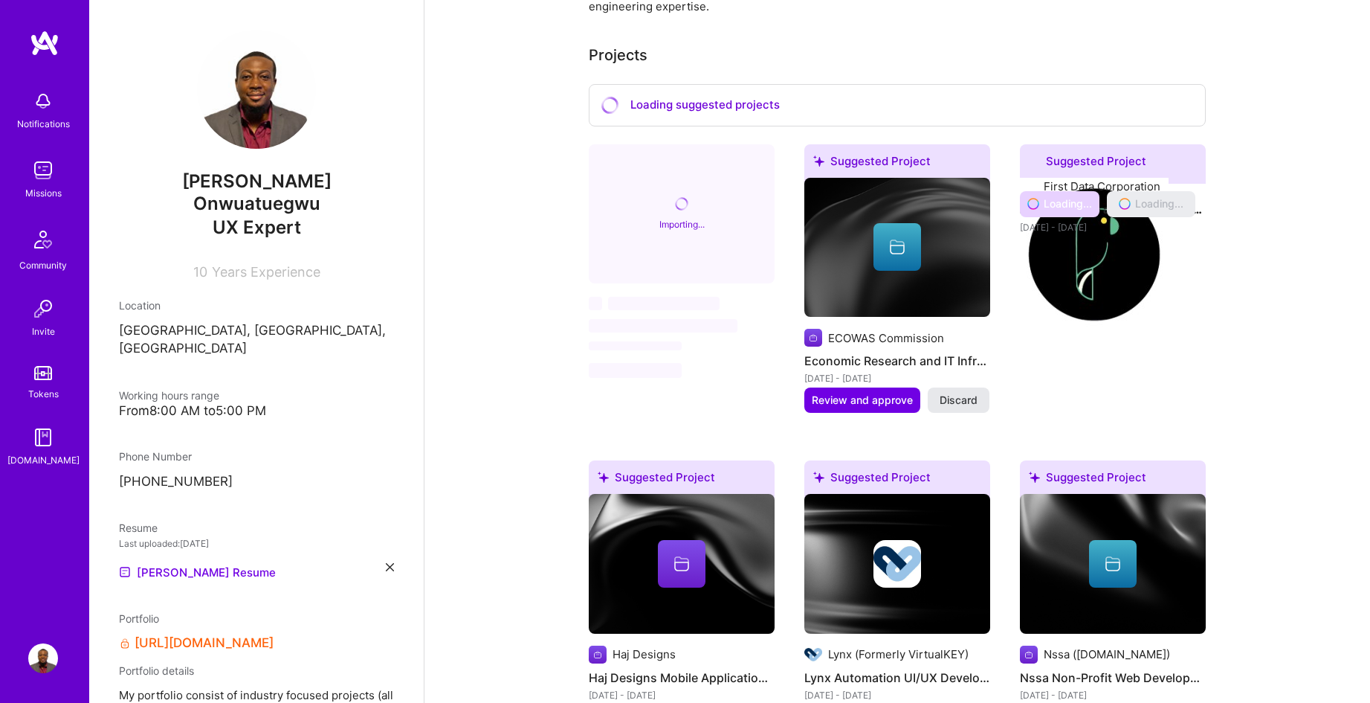
click at [969, 410] on button "Discard" at bounding box center [959, 399] width 62 height 25
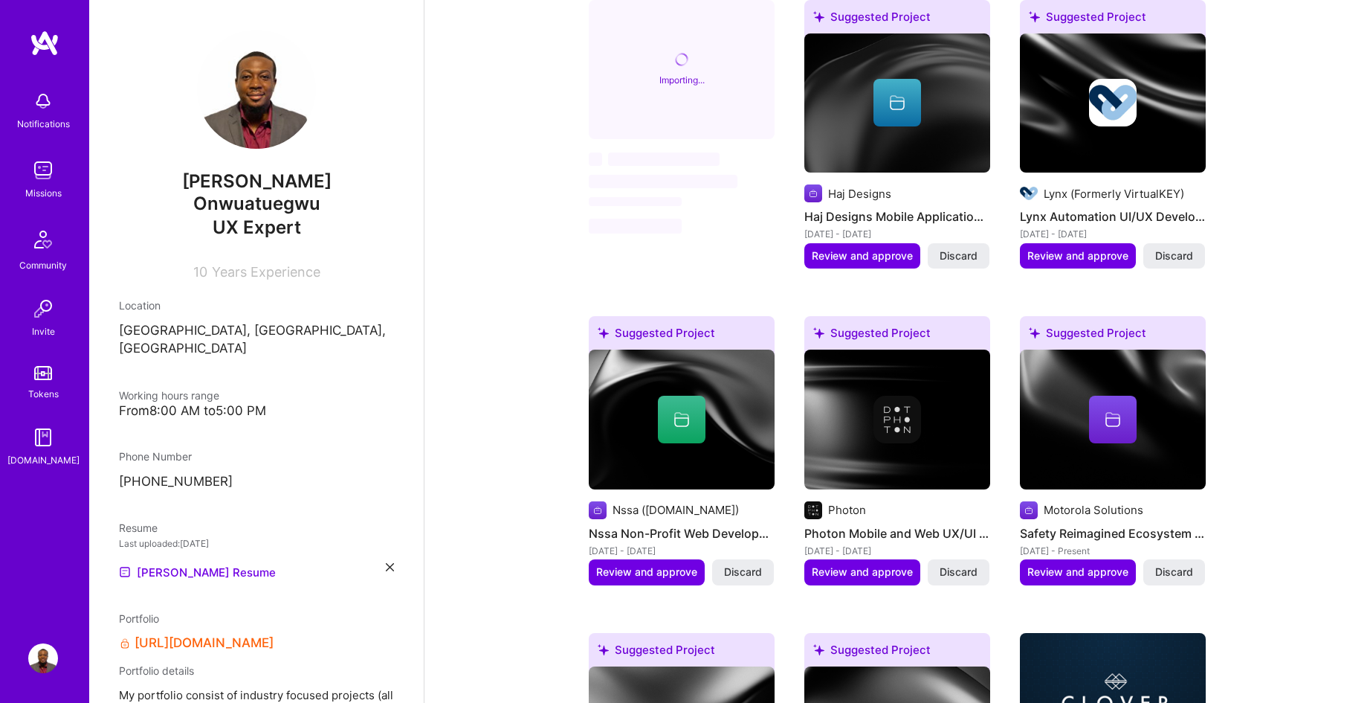
scroll to position [693, 0]
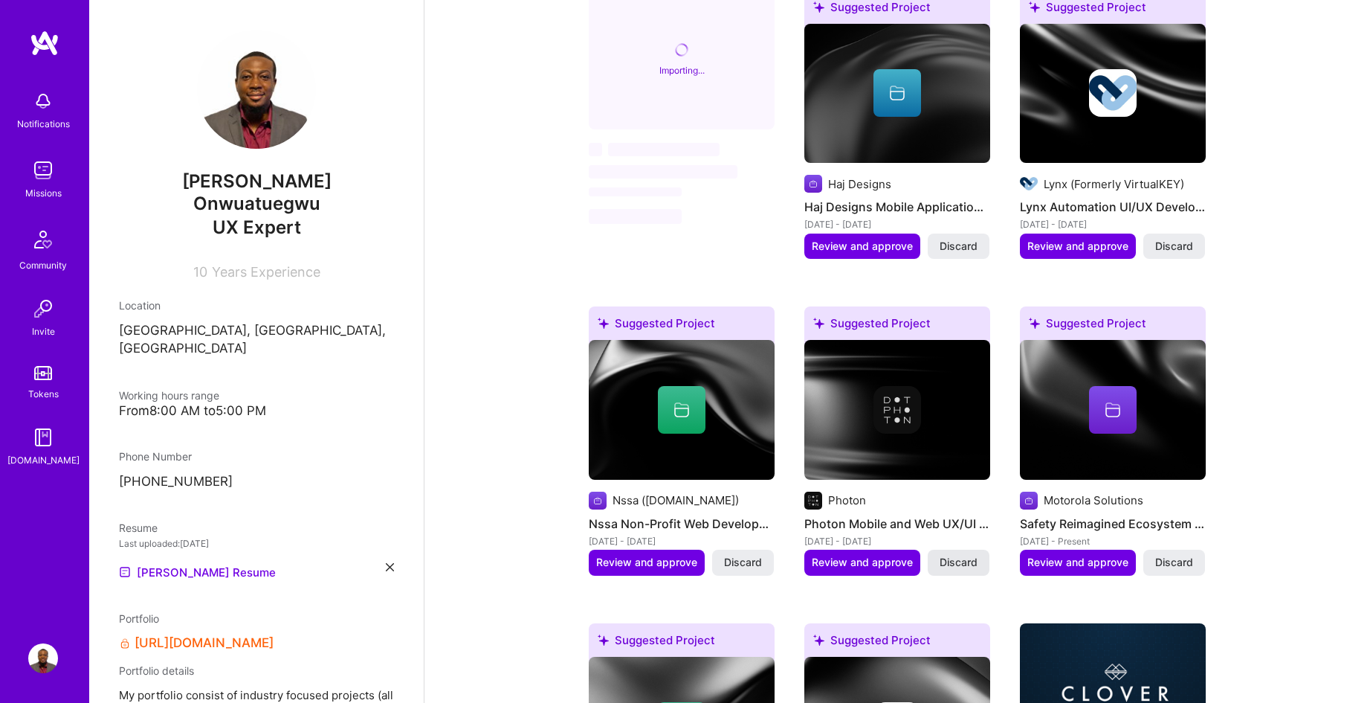
click at [963, 561] on span "Discard" at bounding box center [959, 562] width 38 height 15
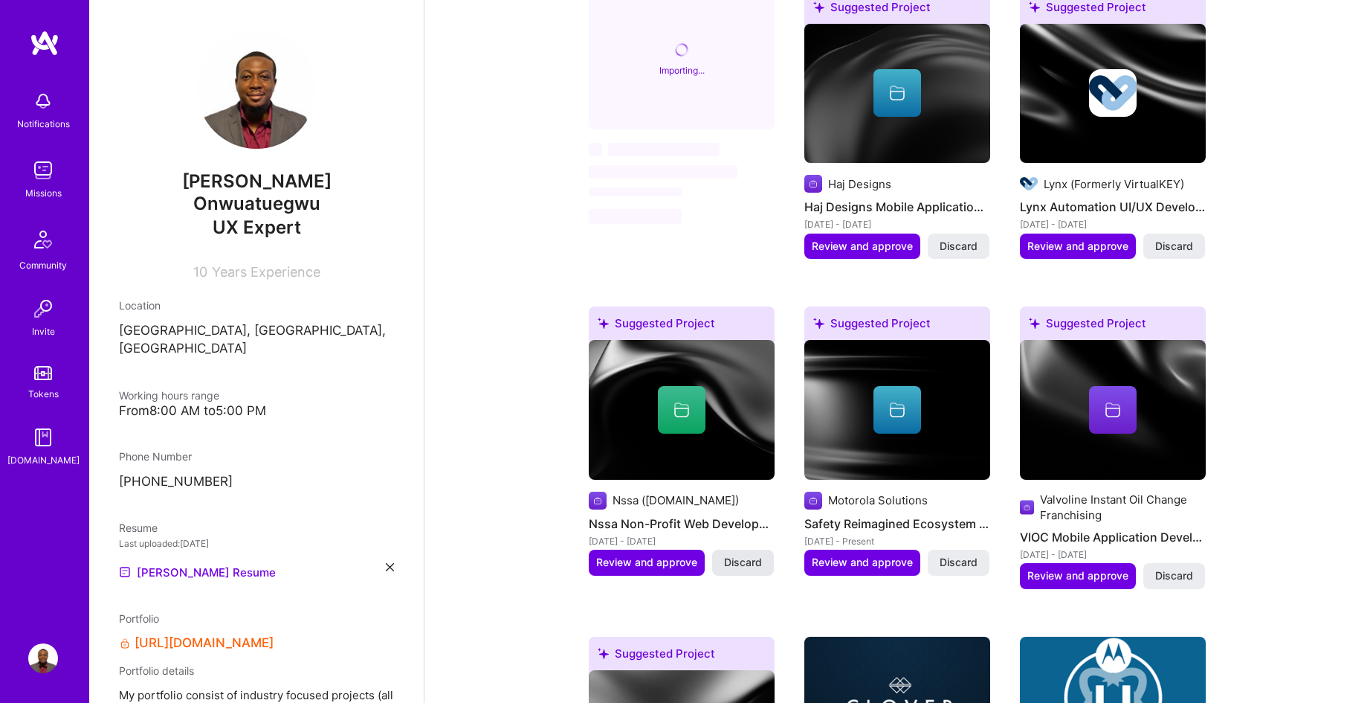
click at [744, 570] on button "Discard" at bounding box center [743, 561] width 62 height 25
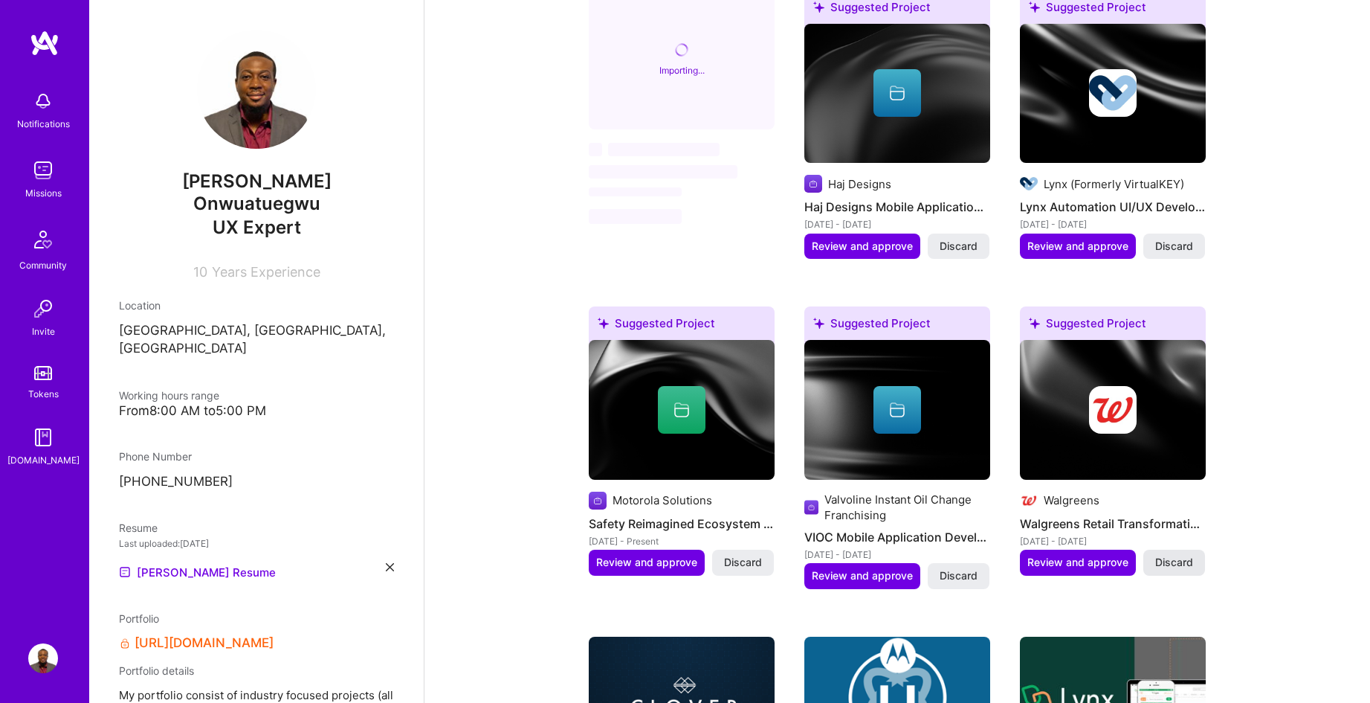
click at [1172, 558] on span "Discard" at bounding box center [1174, 562] width 38 height 15
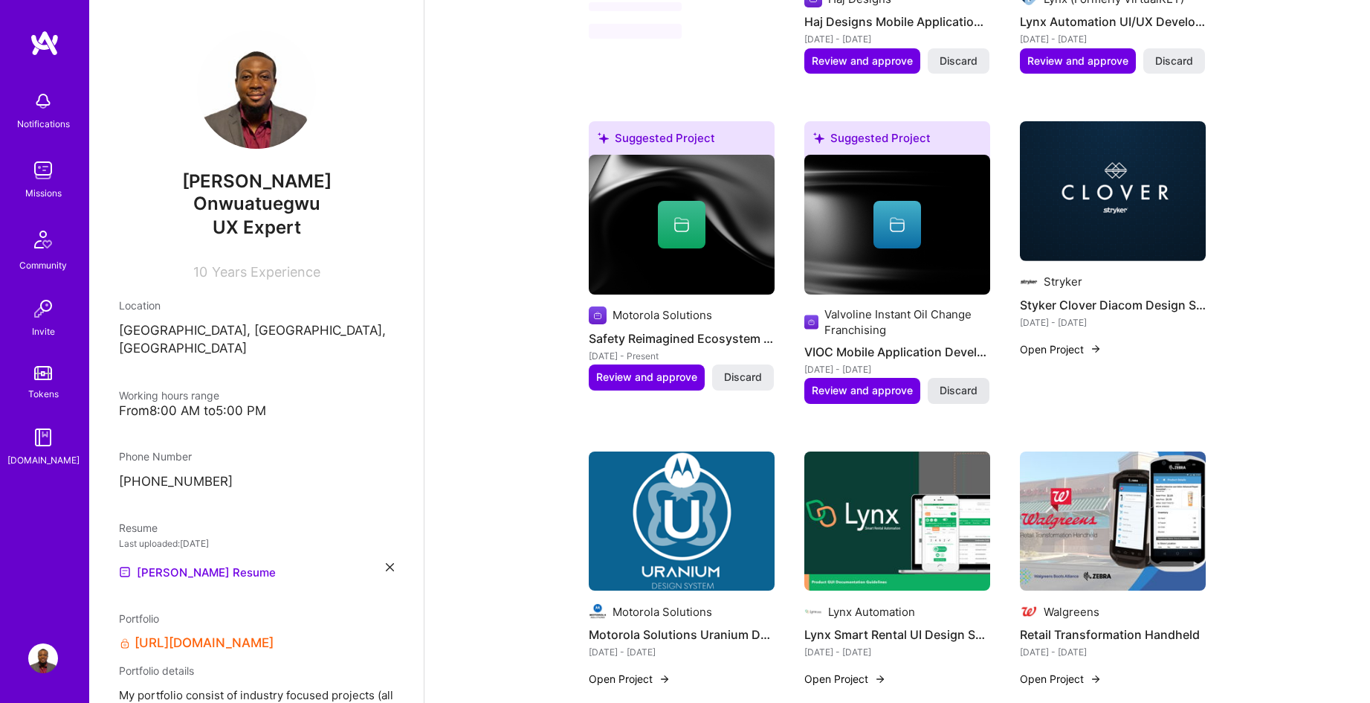
scroll to position [901, 0]
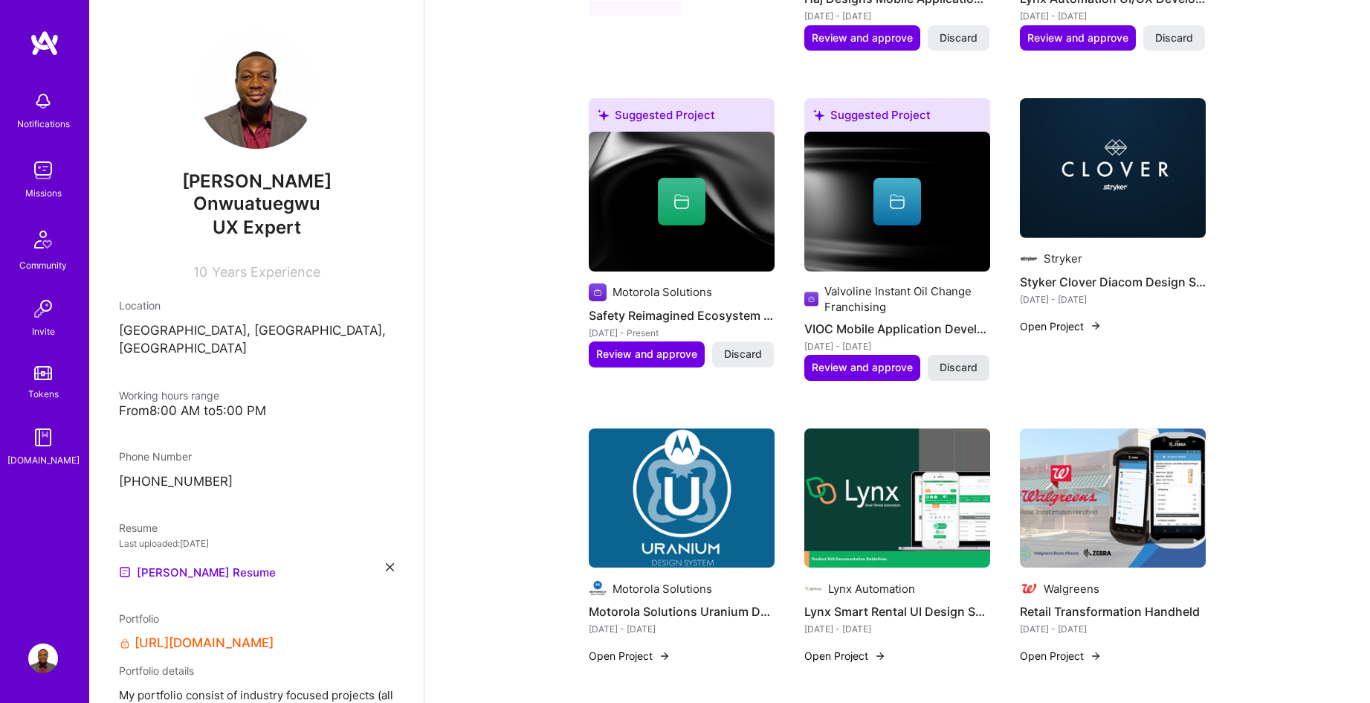
click at [966, 370] on span "Discard" at bounding box center [959, 367] width 38 height 15
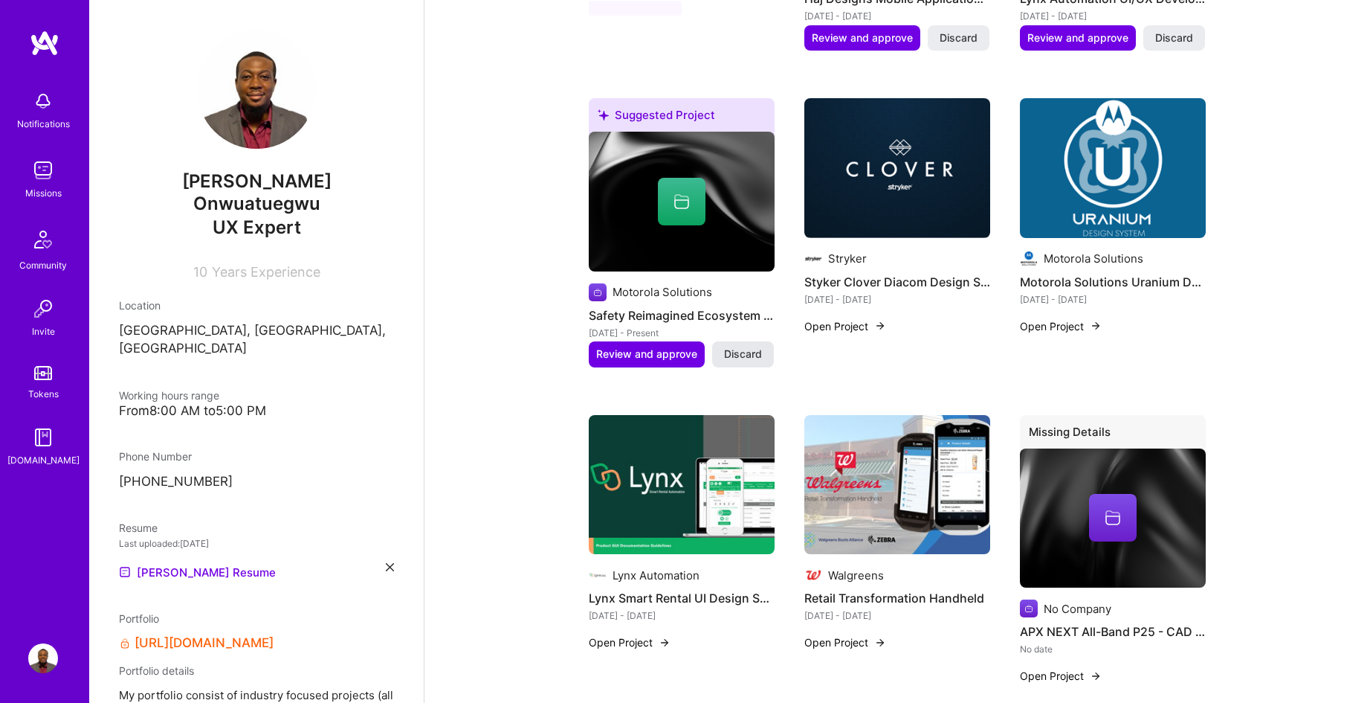
click at [747, 353] on span "Discard" at bounding box center [743, 353] width 38 height 15
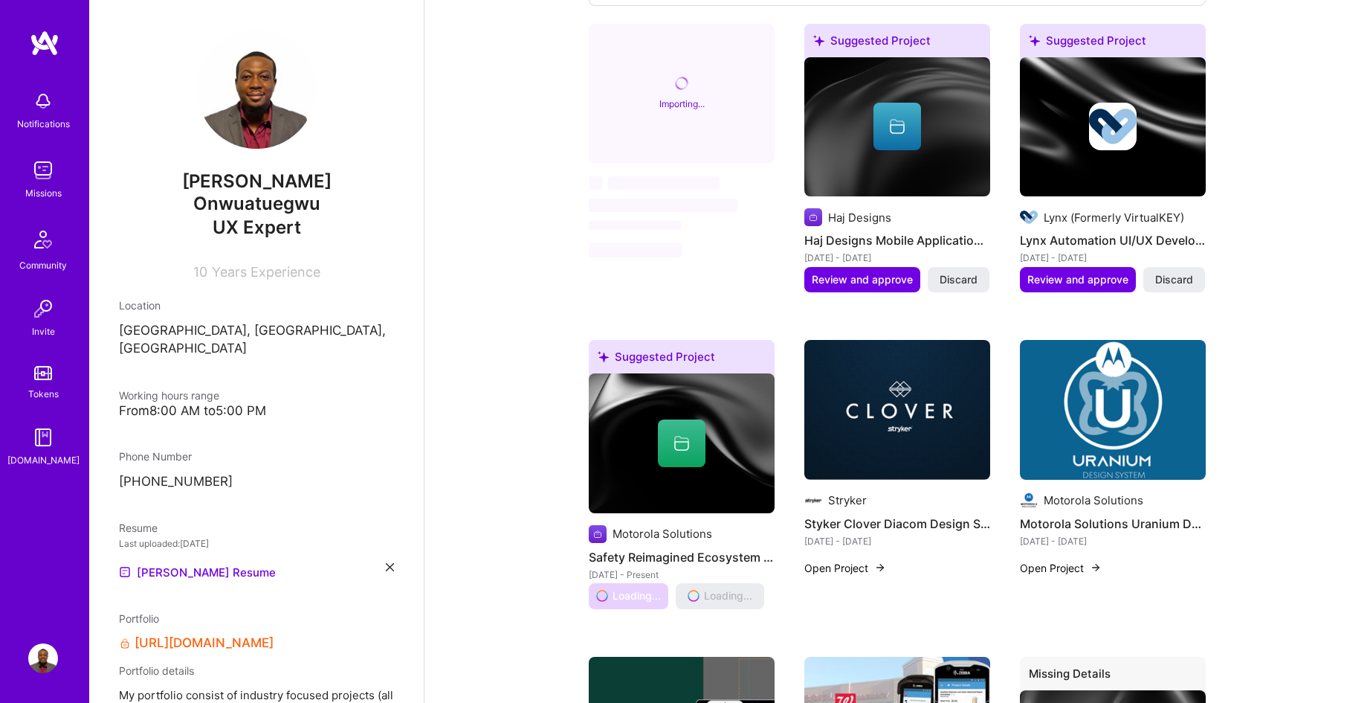
scroll to position [639, 0]
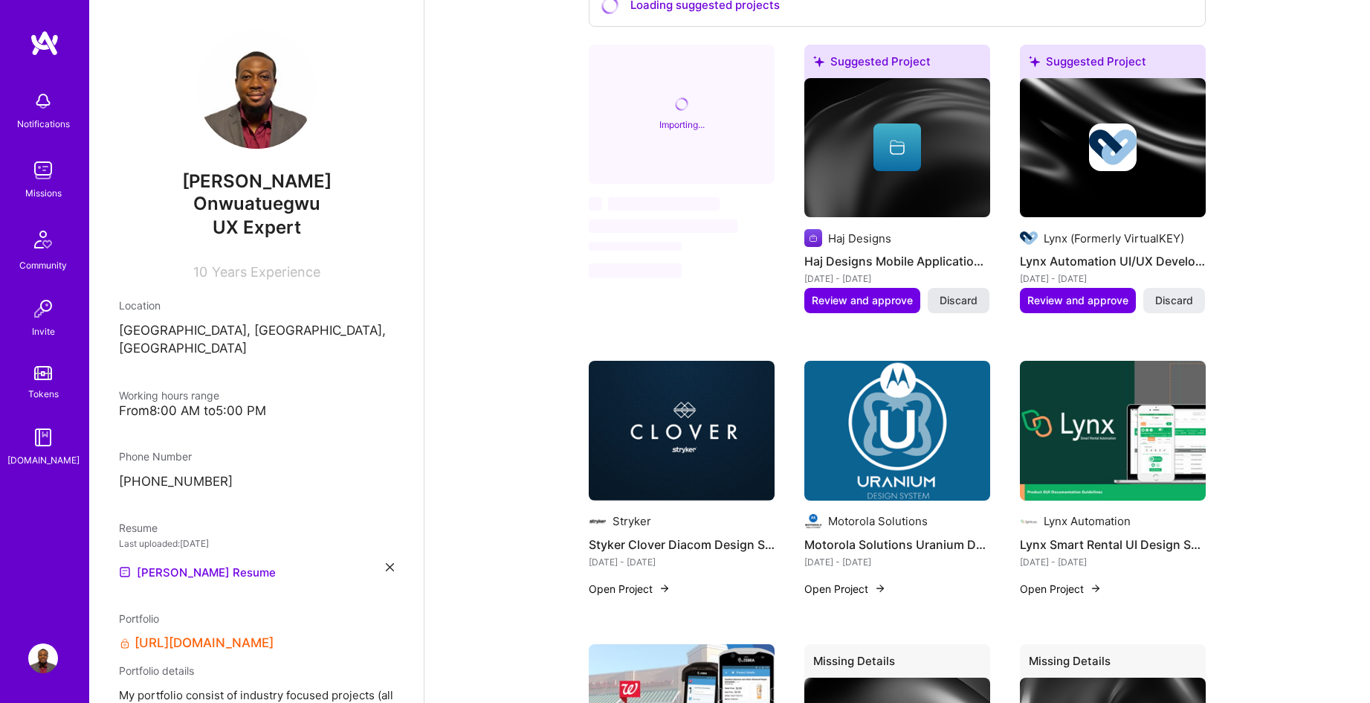
click at [956, 298] on span "Discard" at bounding box center [959, 300] width 38 height 15
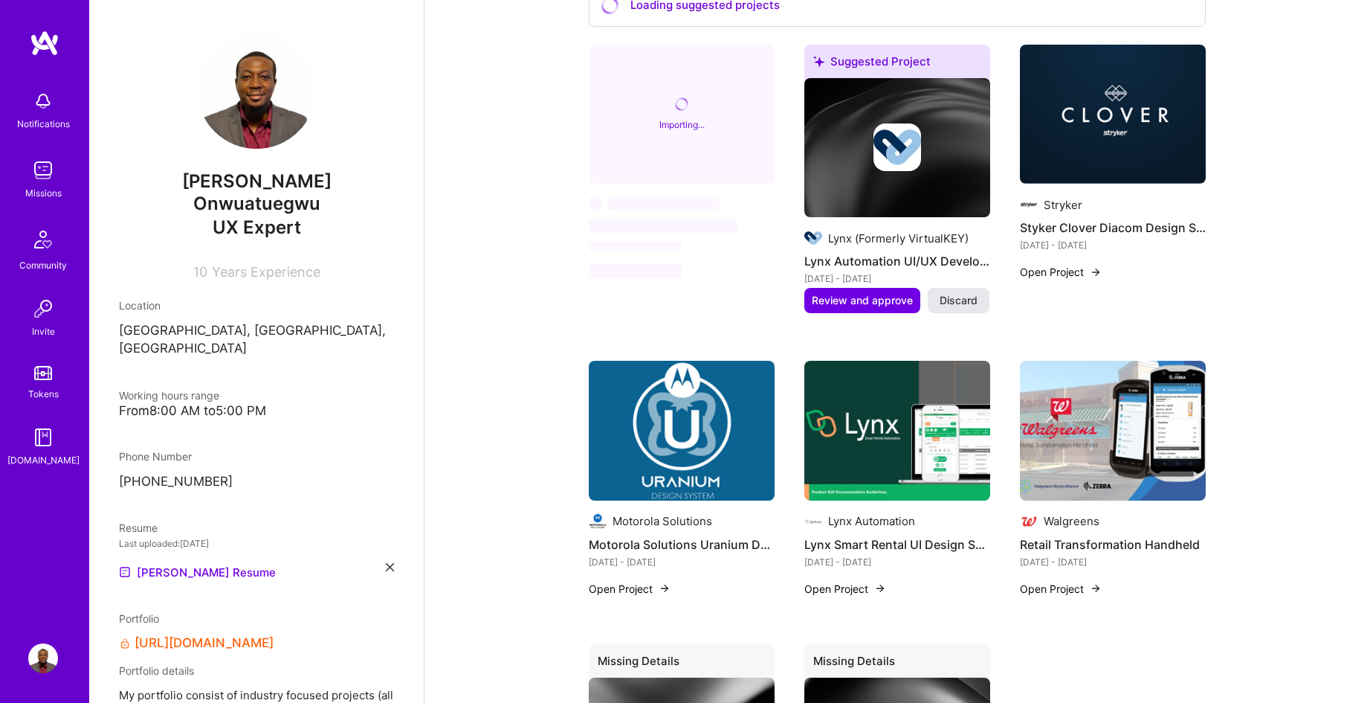
click at [969, 300] on span "Discard" at bounding box center [959, 300] width 38 height 15
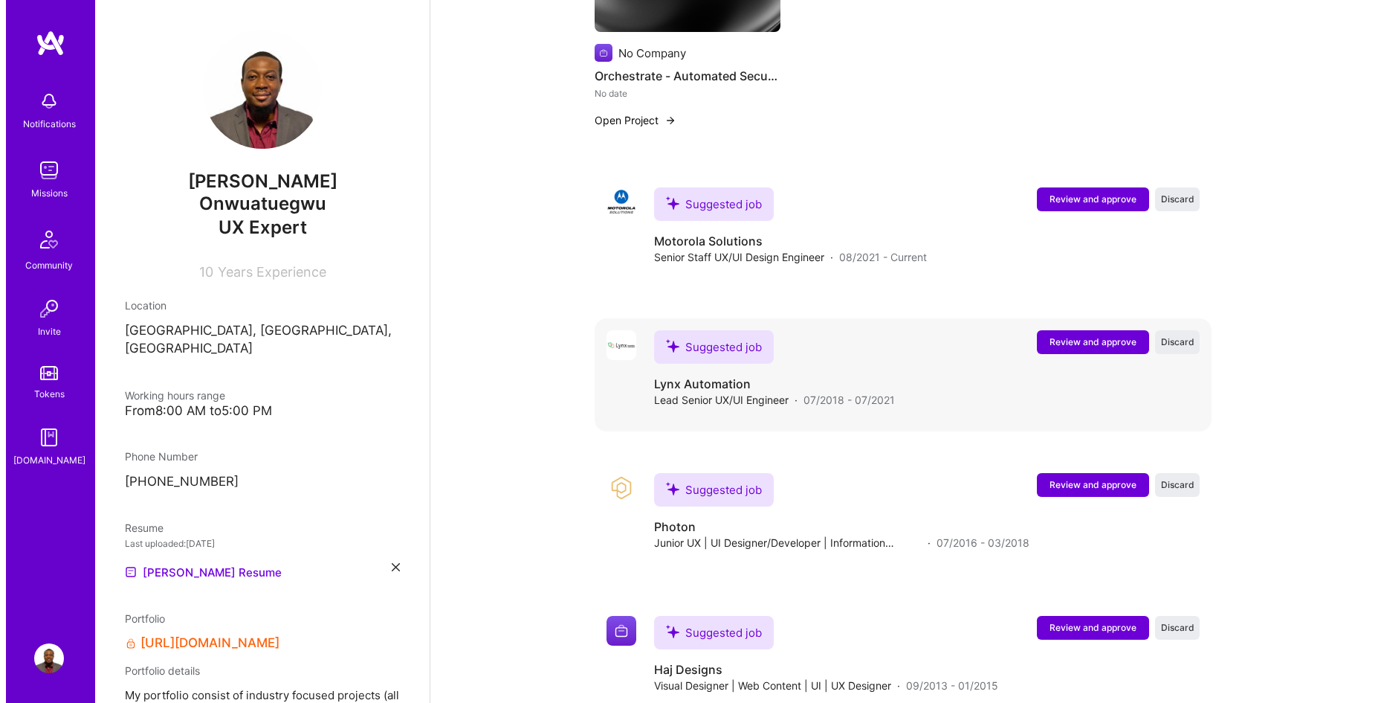
scroll to position [1473, 0]
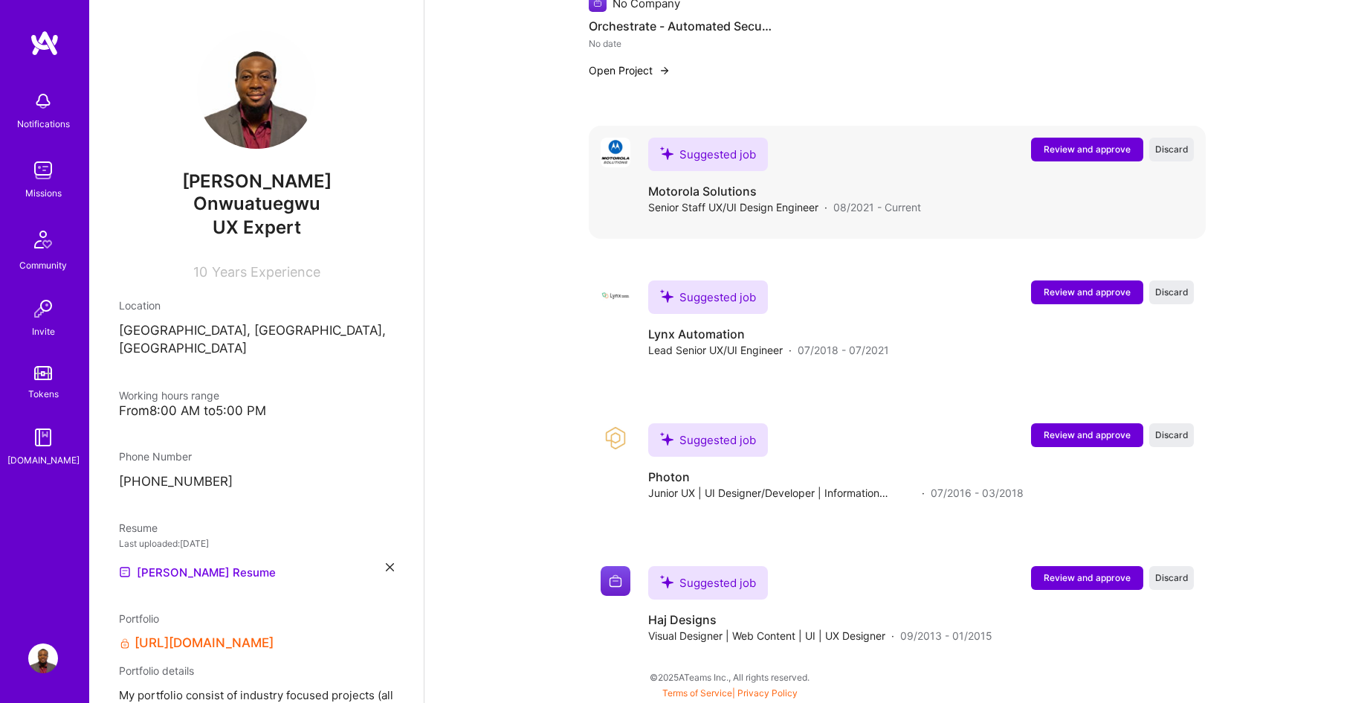
click at [1093, 152] on span "Review and approve" at bounding box center [1087, 149] width 87 height 13
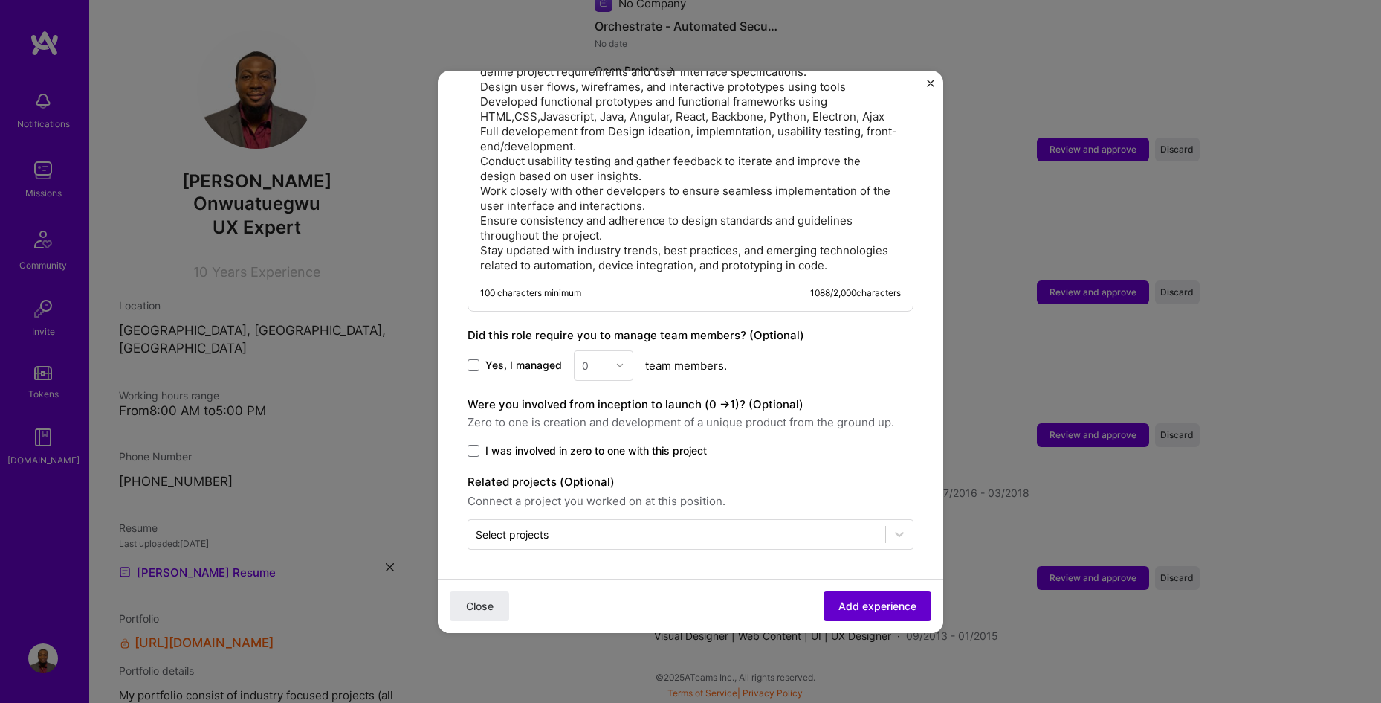
click at [879, 610] on span "Add experience" at bounding box center [878, 605] width 78 height 15
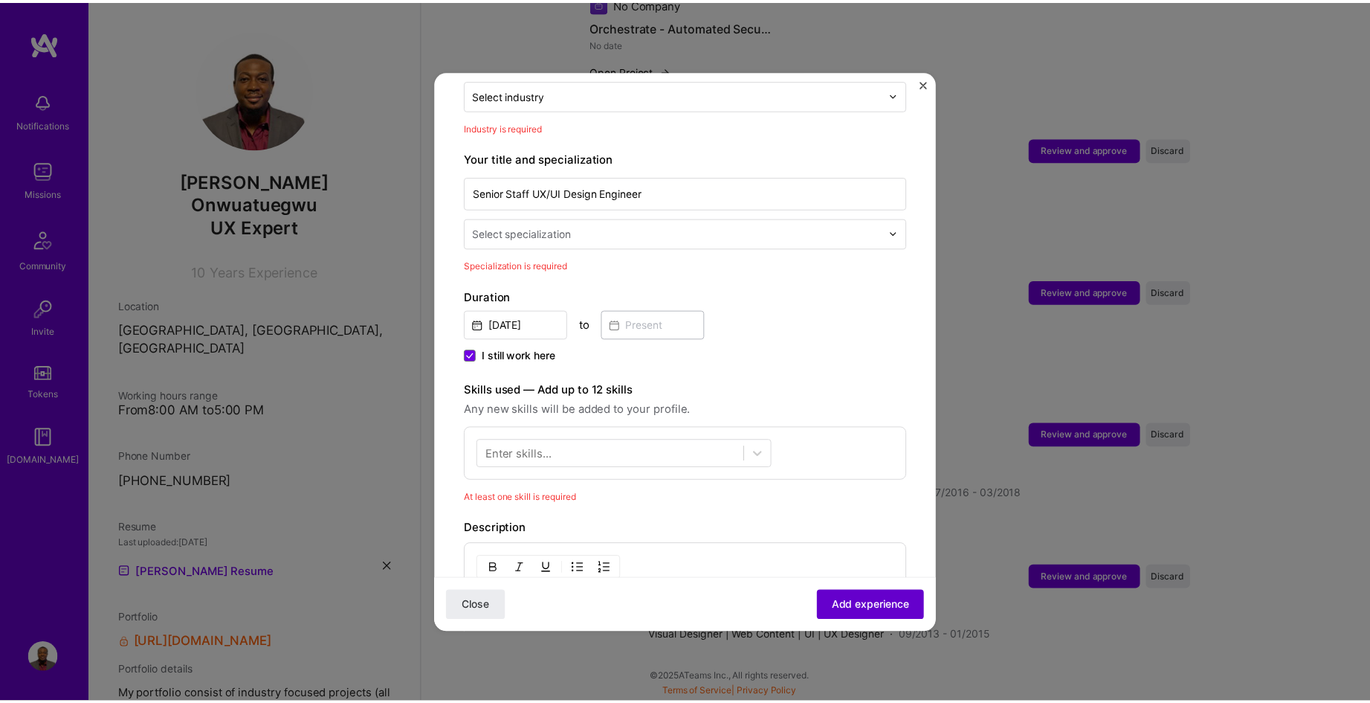
scroll to position [217, 0]
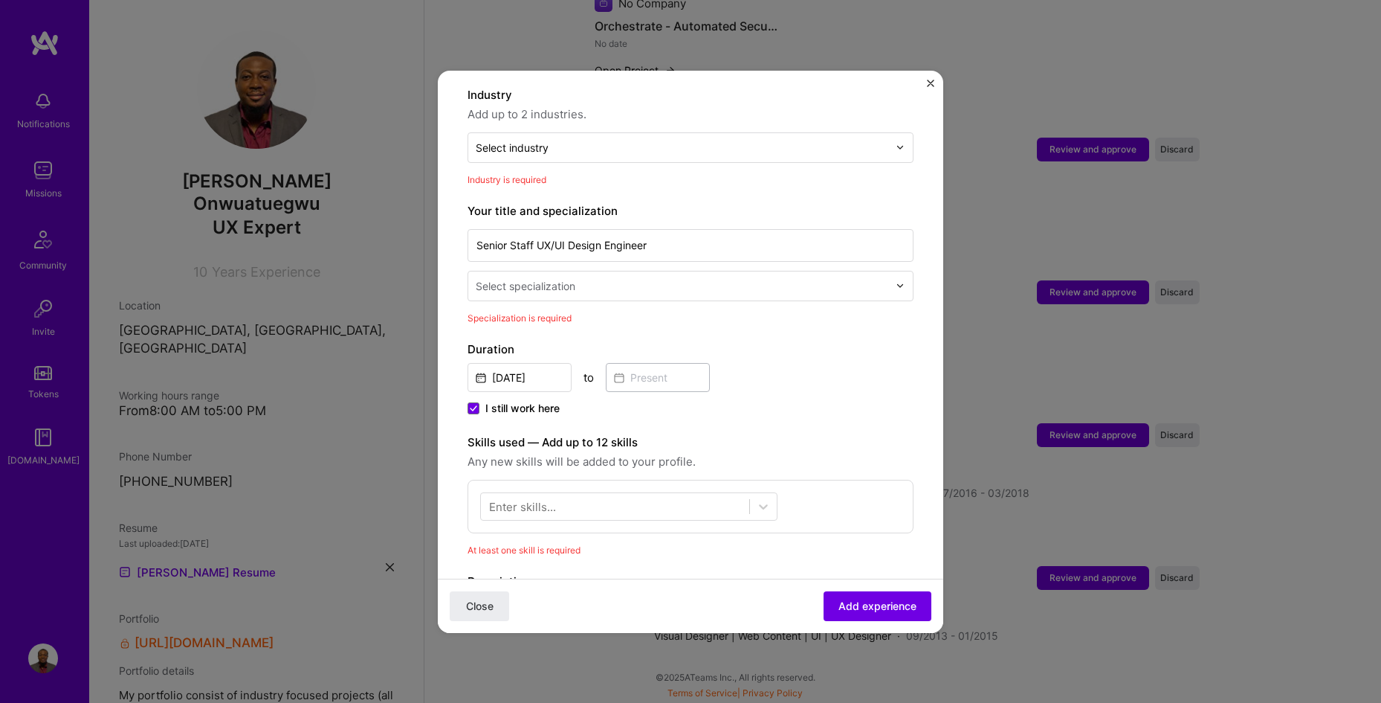
click at [933, 83] on img "Close" at bounding box center [930, 83] width 7 height 7
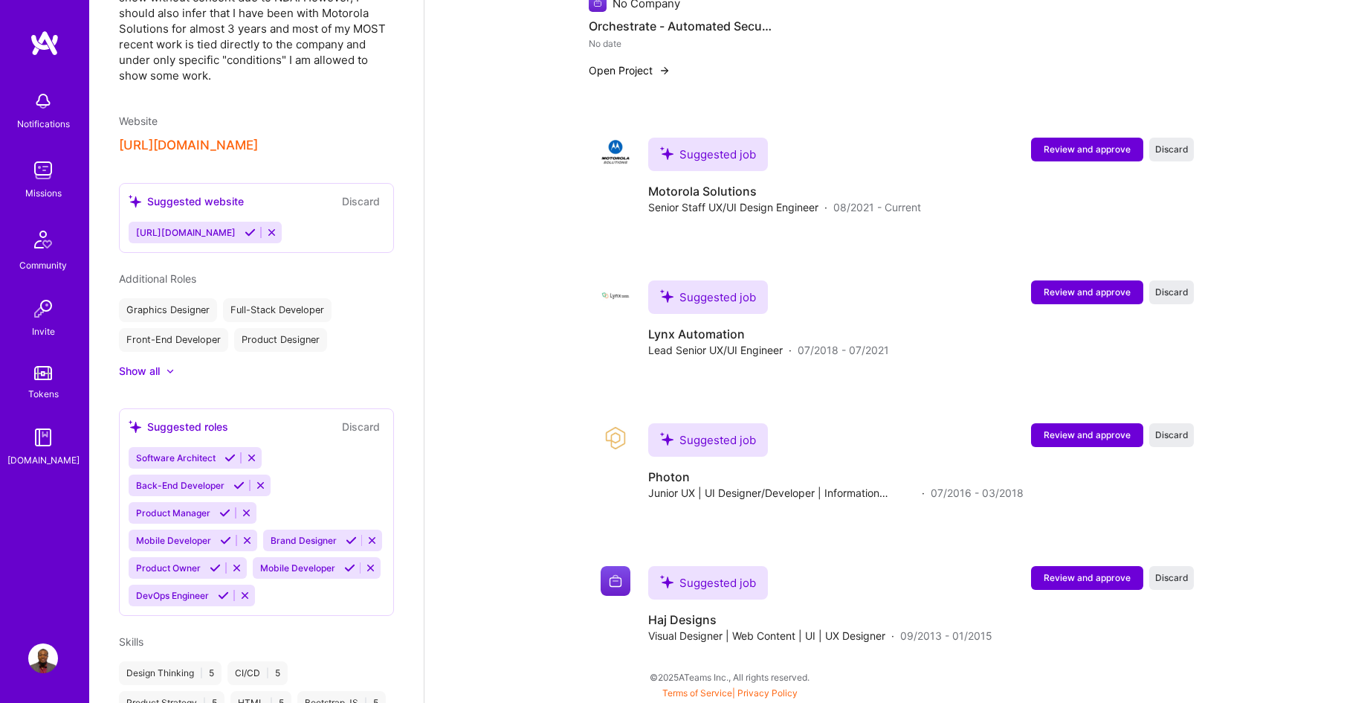
scroll to position [870, 0]
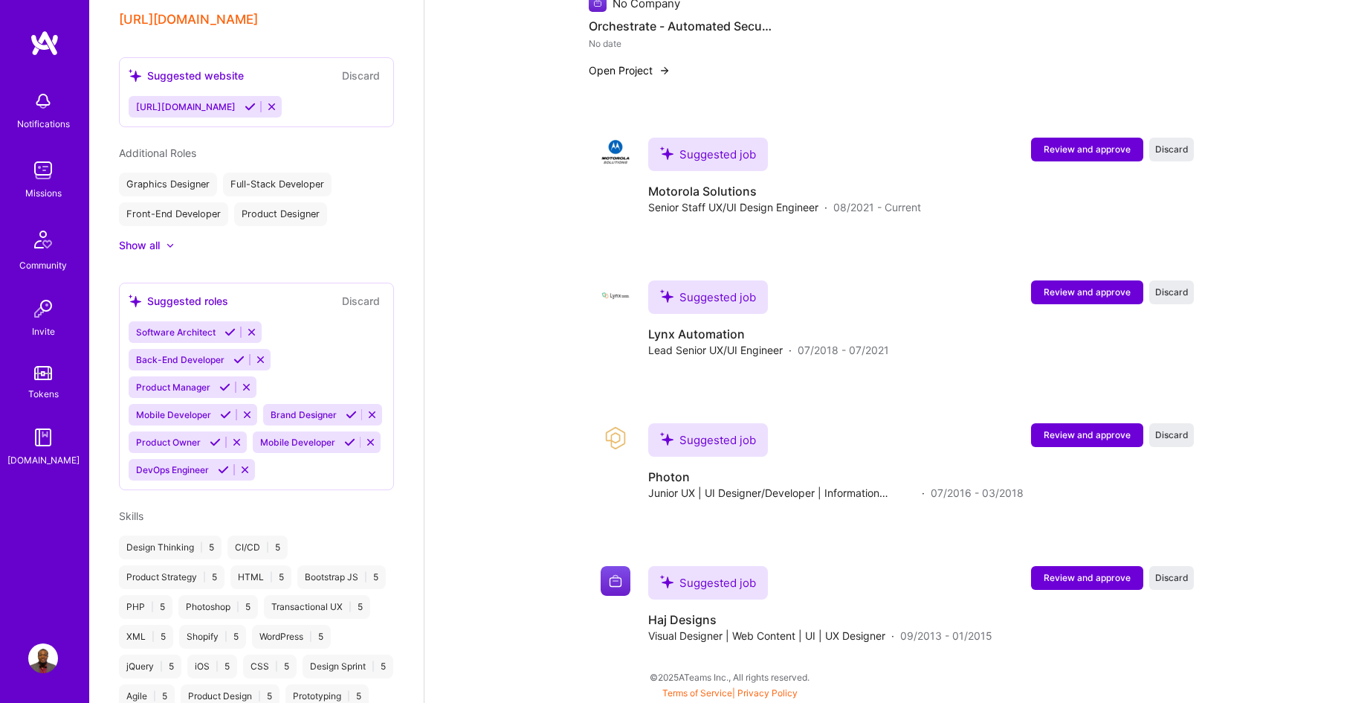
click at [39, 174] on img at bounding box center [43, 170] width 30 height 30
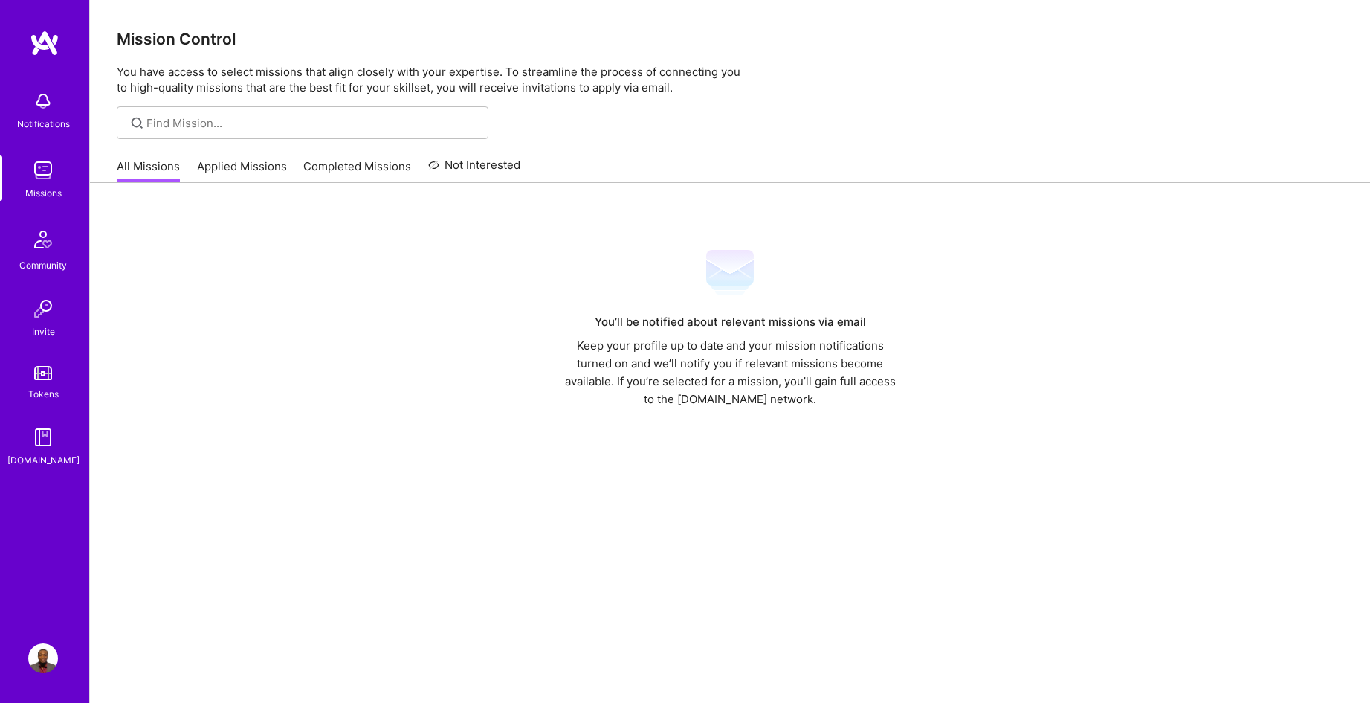
click at [248, 168] on link "Applied Missions" at bounding box center [242, 170] width 90 height 25
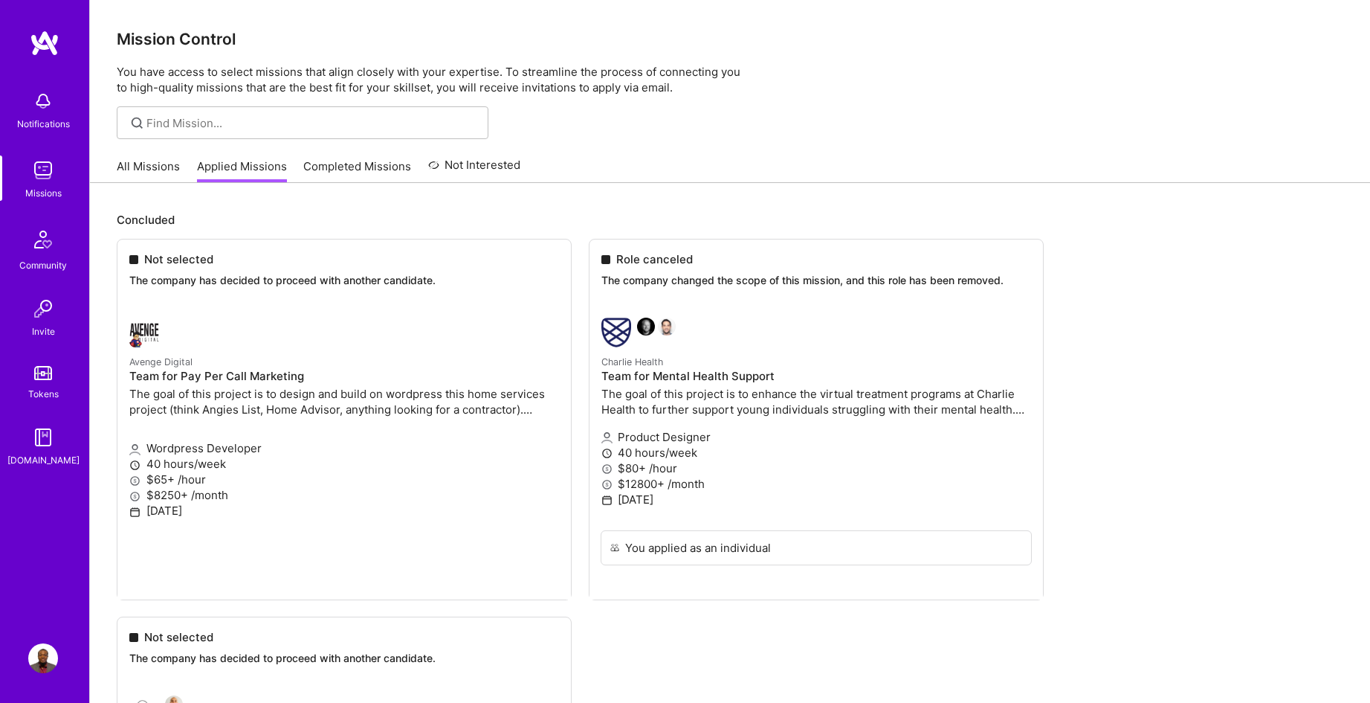
click at [352, 170] on link "Completed Missions" at bounding box center [357, 170] width 108 height 25
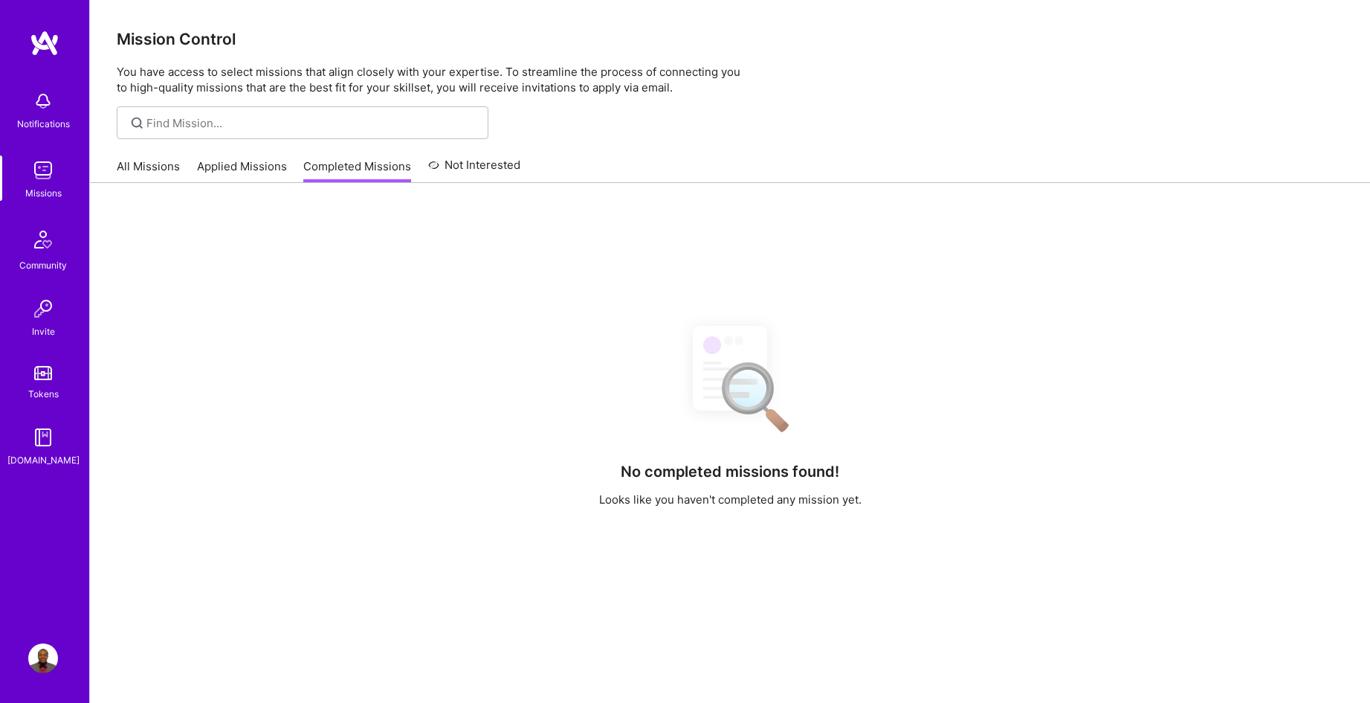
click at [445, 168] on link "Not Interested" at bounding box center [474, 169] width 93 height 27
click at [327, 160] on link "Completed Missions" at bounding box center [357, 170] width 108 height 25
click at [251, 189] on div "No completed missions found! Looks like you haven't completed any mission yet." at bounding box center [730, 537] width 1280 height 709
click at [213, 165] on link "Applied Missions" at bounding box center [242, 170] width 90 height 25
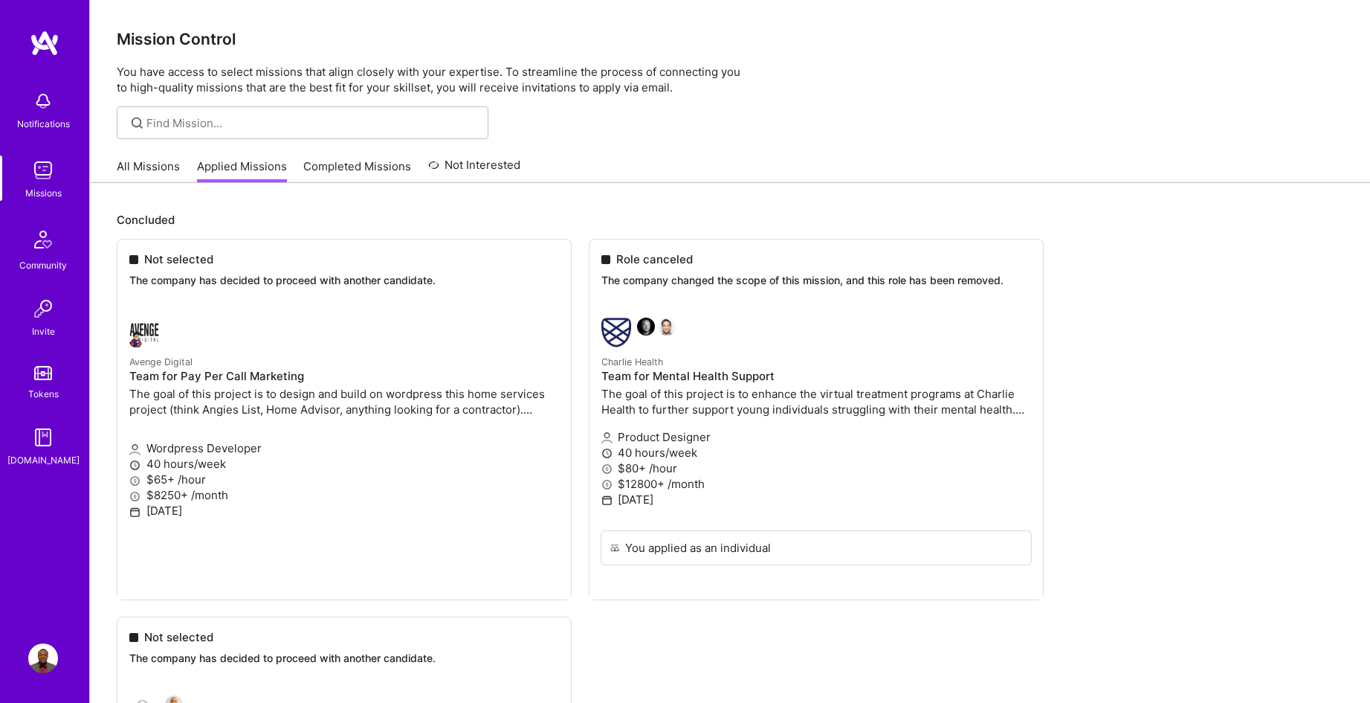
click at [157, 171] on link "All Missions" at bounding box center [148, 170] width 63 height 25
